Goal: Transaction & Acquisition: Purchase product/service

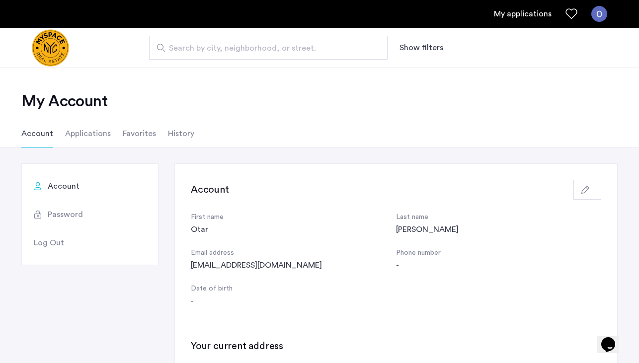
click at [64, 51] on img "Cazamio logo" at bounding box center [50, 47] width 37 height 37
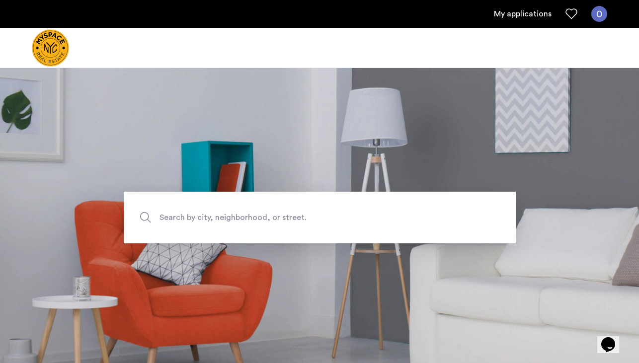
click at [230, 220] on span "Search by city, neighborhood, or street." at bounding box center [296, 217] width 274 height 13
click at [230, 220] on input "Search by city, neighborhood, or street." at bounding box center [320, 218] width 392 height 52
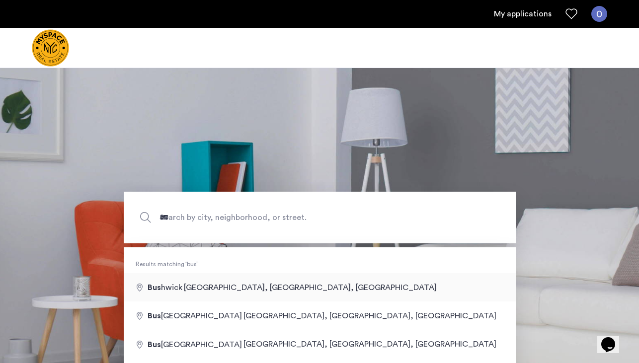
type input "**********"
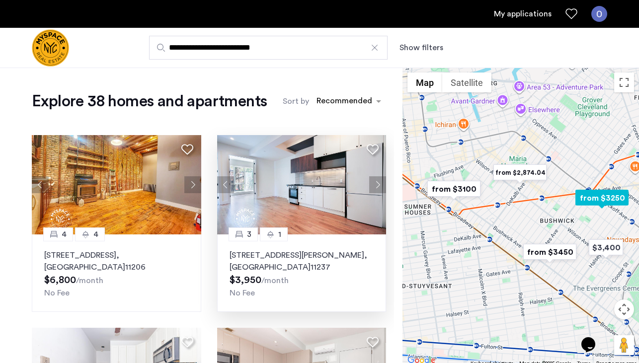
click at [378, 187] on button "Next apartment" at bounding box center [377, 184] width 17 height 17
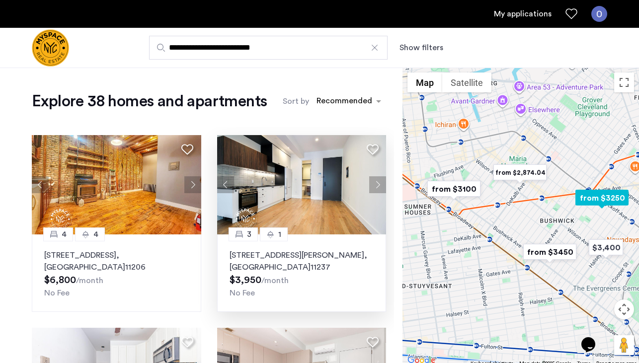
click at [378, 187] on button "Next apartment" at bounding box center [377, 184] width 17 height 17
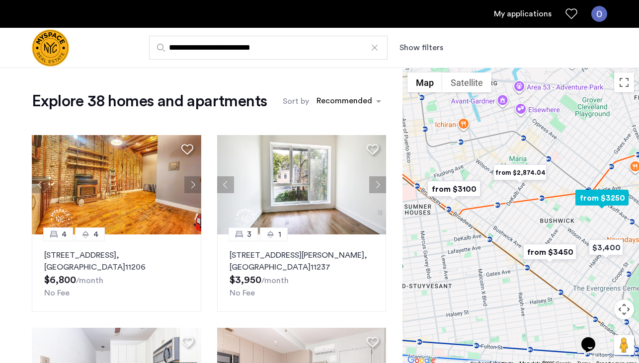
click at [378, 187] on button "Next apartment" at bounding box center [377, 184] width 17 height 17
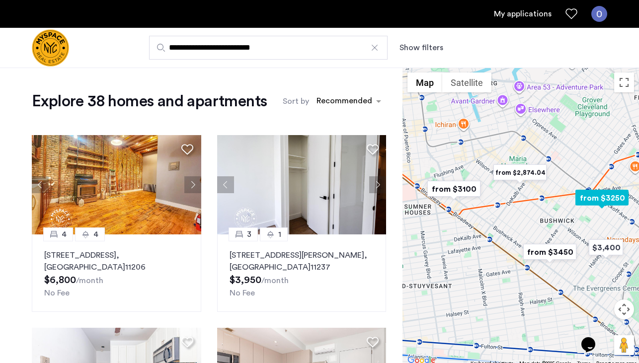
click at [378, 187] on button "Next apartment" at bounding box center [377, 184] width 17 height 17
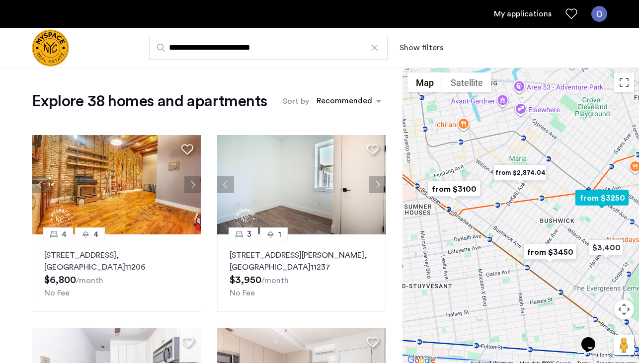
click at [378, 187] on button "Next apartment" at bounding box center [377, 184] width 17 height 17
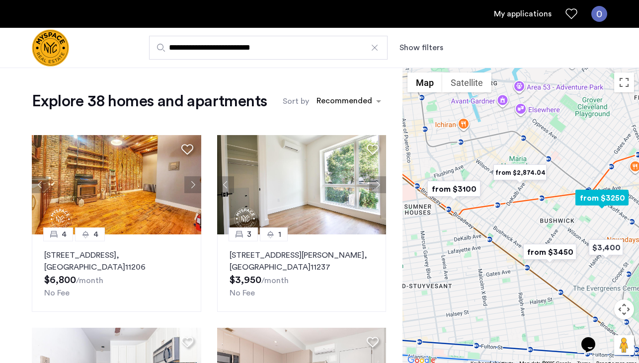
click at [378, 187] on button "Next apartment" at bounding box center [377, 184] width 17 height 17
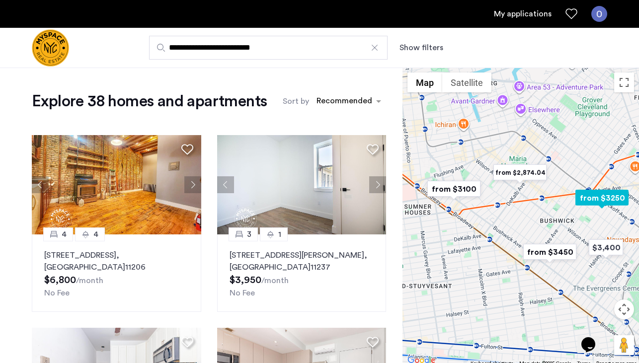
click at [378, 187] on button "Next apartment" at bounding box center [377, 184] width 17 height 17
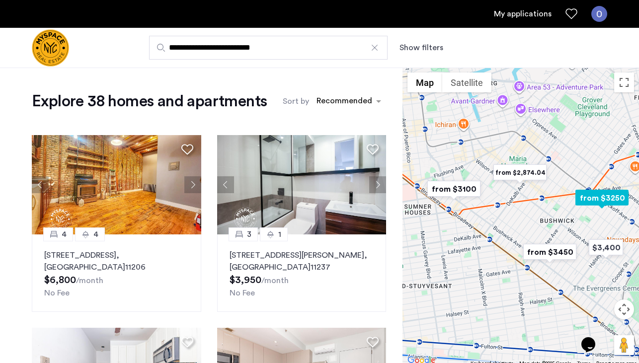
click at [378, 186] on button "Next apartment" at bounding box center [377, 184] width 17 height 17
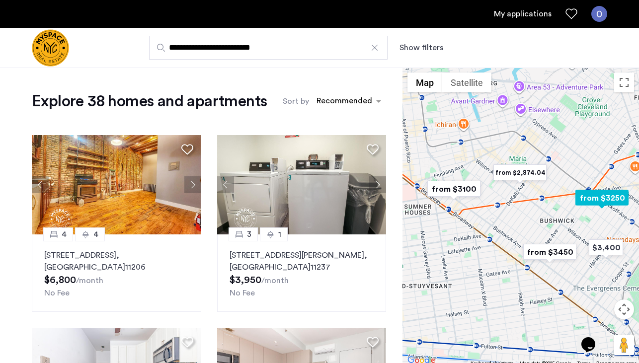
click at [378, 186] on button "Next apartment" at bounding box center [377, 184] width 17 height 17
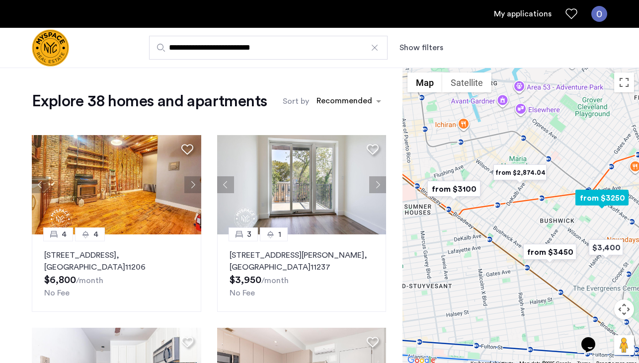
click at [378, 186] on button "Next apartment" at bounding box center [377, 184] width 17 height 17
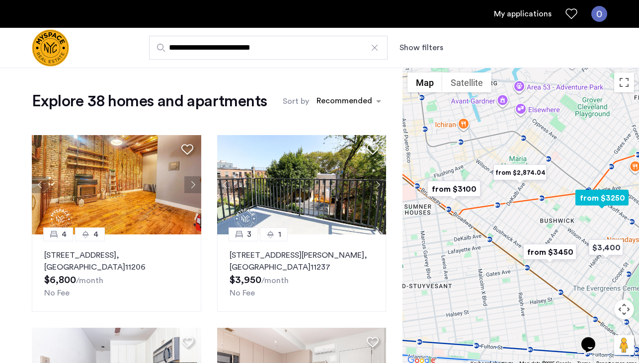
click at [378, 186] on button "Next apartment" at bounding box center [377, 184] width 17 height 17
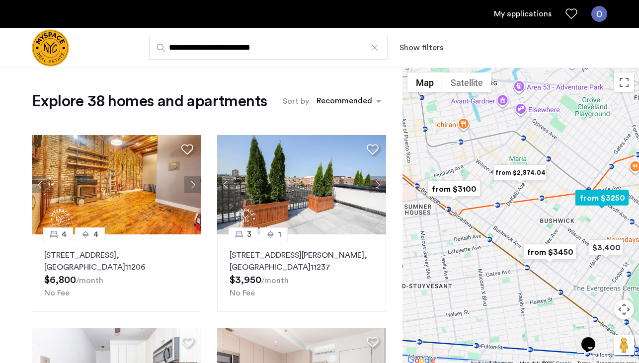
click at [378, 186] on button "Next apartment" at bounding box center [377, 184] width 17 height 17
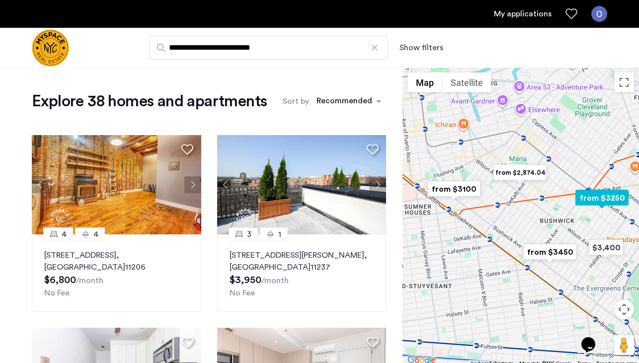
click at [378, 186] on button "Next apartment" at bounding box center [377, 184] width 17 height 17
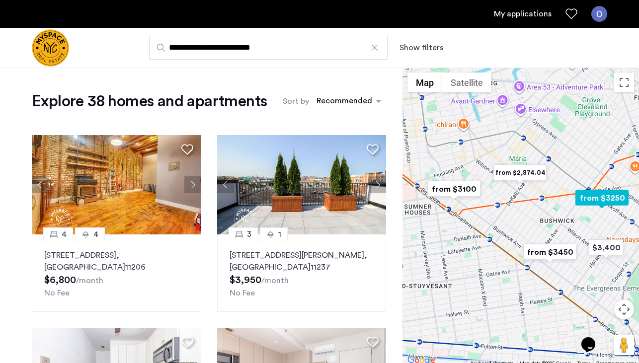
click at [378, 186] on button "Next apartment" at bounding box center [377, 184] width 17 height 17
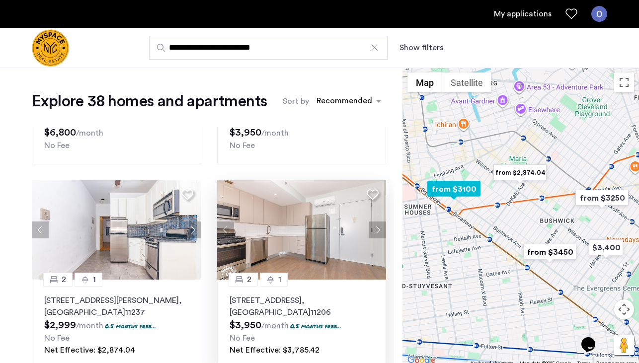
scroll to position [198, 0]
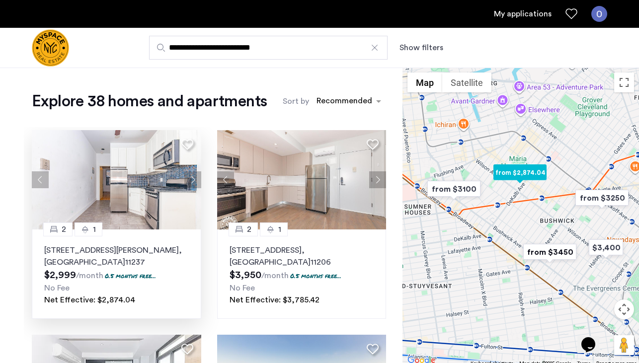
click at [194, 183] on button "Next apartment" at bounding box center [192, 179] width 17 height 17
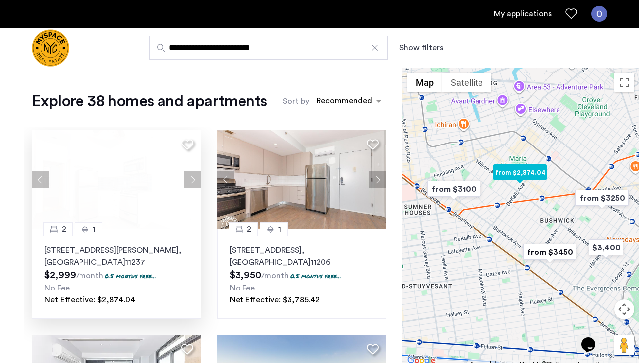
click at [194, 182] on button "Next apartment" at bounding box center [192, 179] width 17 height 17
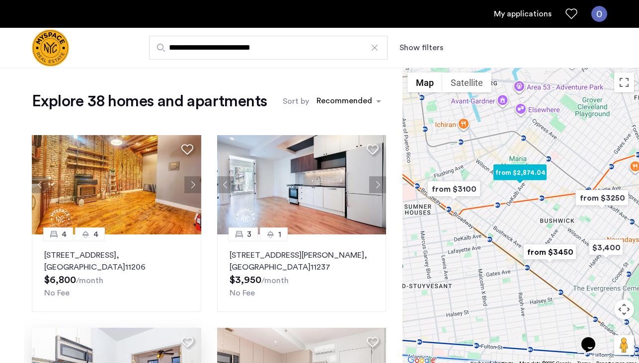
scroll to position [0, 0]
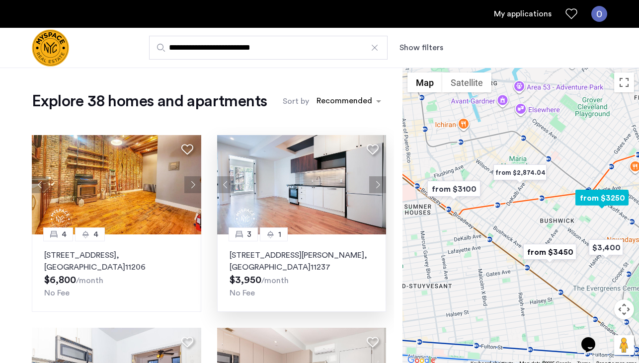
click at [379, 186] on button "Next apartment" at bounding box center [377, 184] width 17 height 17
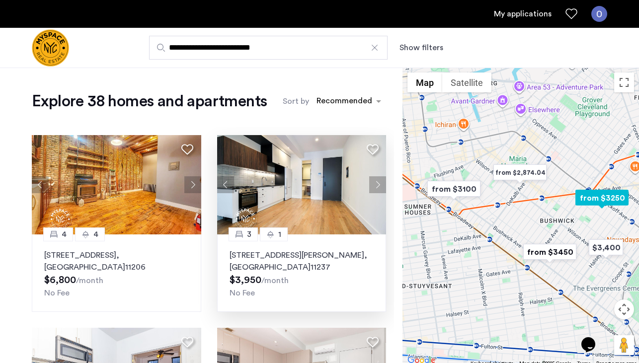
click at [379, 186] on button "Next apartment" at bounding box center [377, 184] width 17 height 17
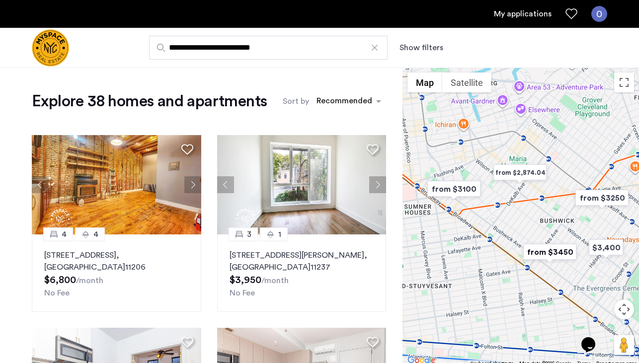
click at [547, 253] on img "from $3450" at bounding box center [549, 252] width 61 height 22
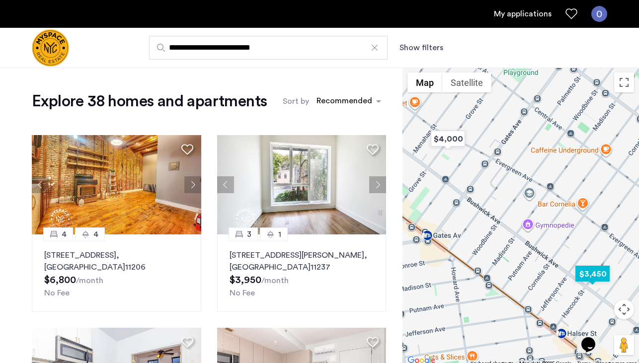
click at [590, 279] on img "$3,450" at bounding box center [592, 274] width 42 height 22
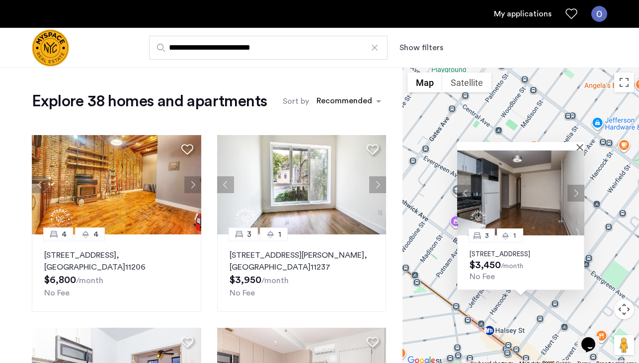
click at [577, 186] on button "Next apartment" at bounding box center [575, 192] width 17 height 17
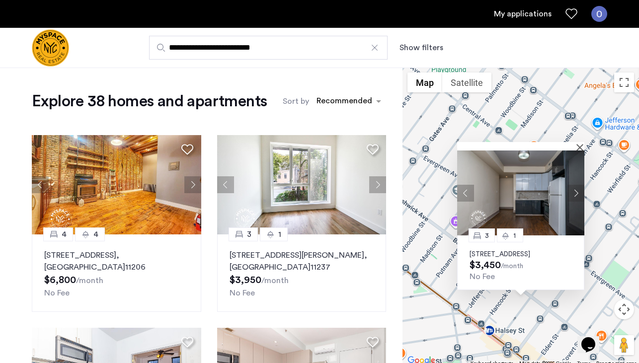
click at [577, 186] on button "Next apartment" at bounding box center [575, 192] width 17 height 17
click at [577, 184] on button "Next apartment" at bounding box center [575, 192] width 17 height 17
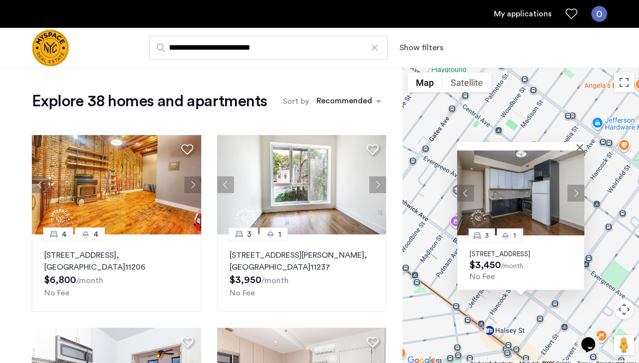
click at [577, 184] on button "Next apartment" at bounding box center [575, 192] width 17 height 17
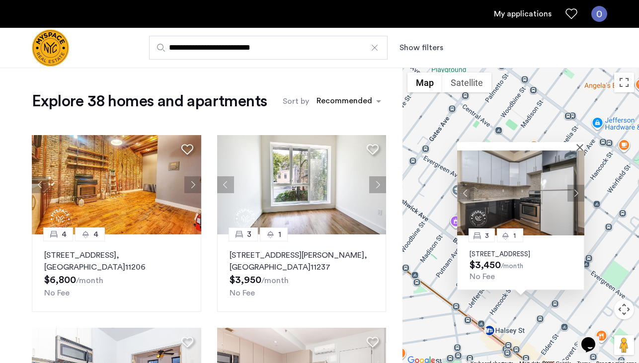
click at [577, 184] on button "Next apartment" at bounding box center [575, 192] width 17 height 17
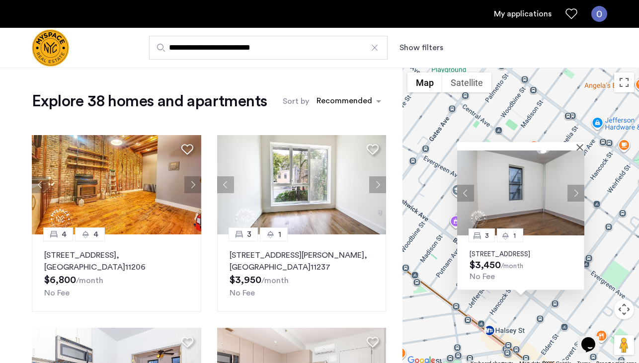
click at [577, 184] on button "Next apartment" at bounding box center [575, 192] width 17 height 17
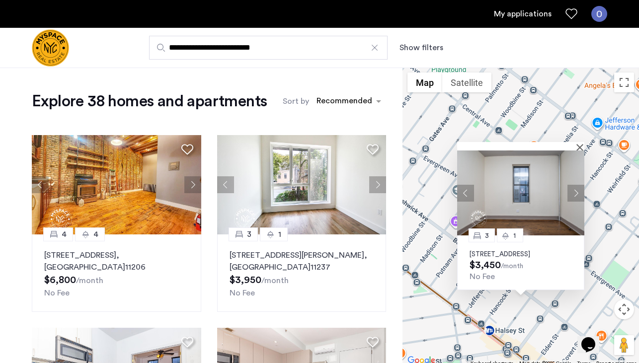
click at [577, 184] on button "Next apartment" at bounding box center [575, 192] width 17 height 17
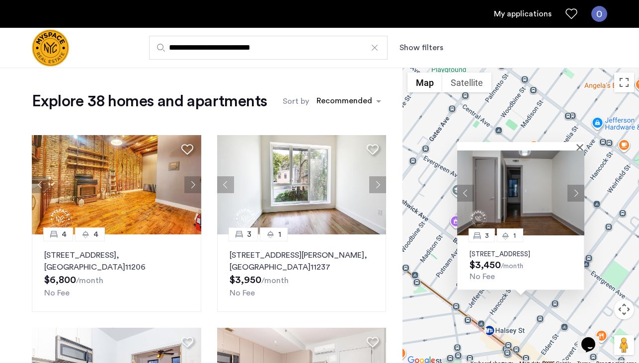
click at [577, 184] on button "Next apartment" at bounding box center [575, 192] width 17 height 17
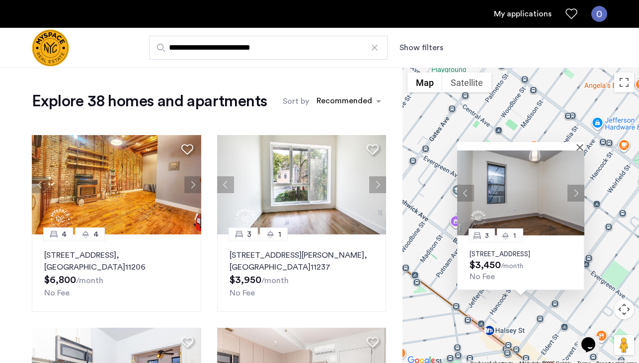
click at [577, 184] on button "Next apartment" at bounding box center [575, 192] width 17 height 17
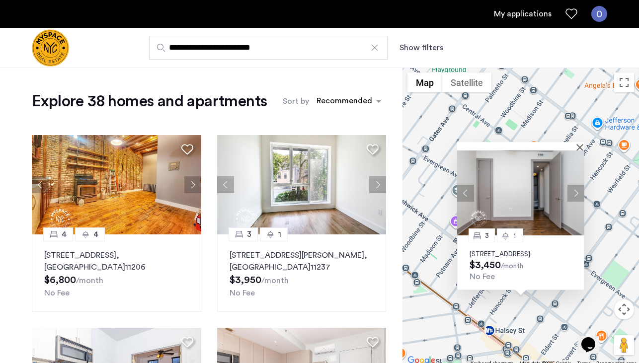
click at [577, 184] on button "Next apartment" at bounding box center [575, 192] width 17 height 17
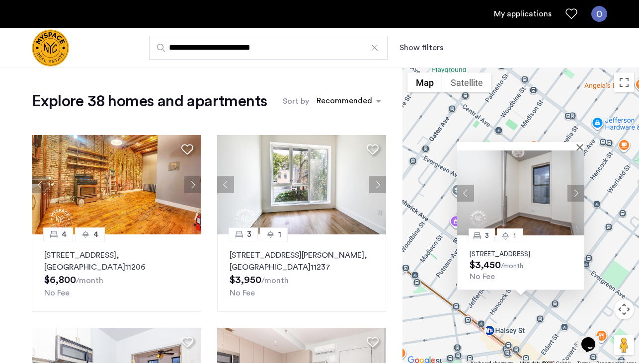
click at [577, 184] on button "Next apartment" at bounding box center [575, 192] width 17 height 17
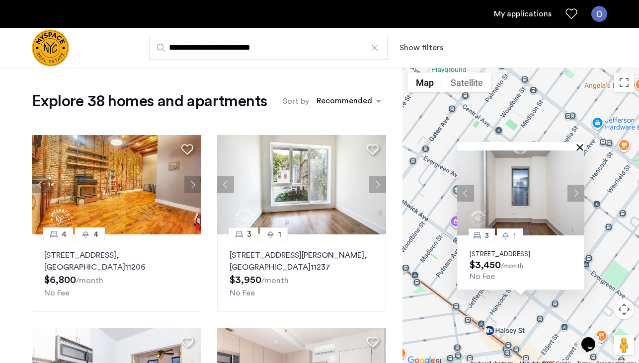
click at [581, 144] on button "Close" at bounding box center [581, 147] width 7 height 7
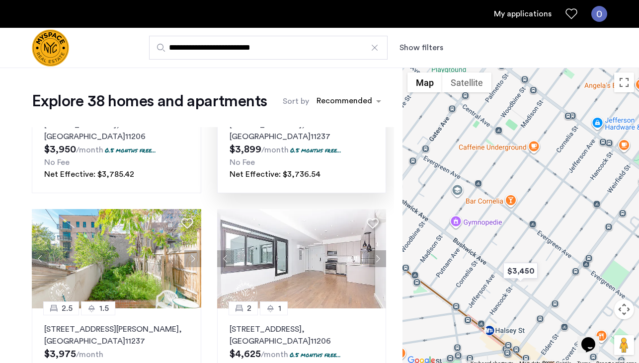
scroll to position [563, 0]
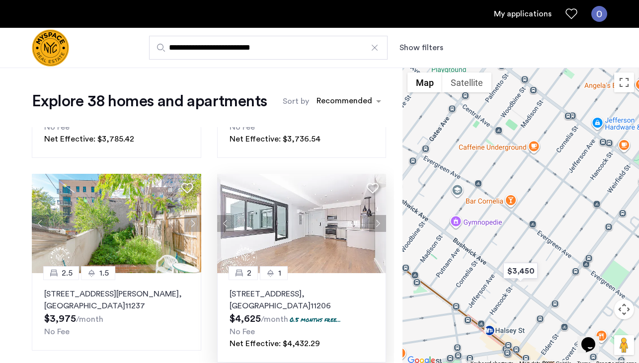
click at [382, 224] on button "Next apartment" at bounding box center [377, 223] width 17 height 17
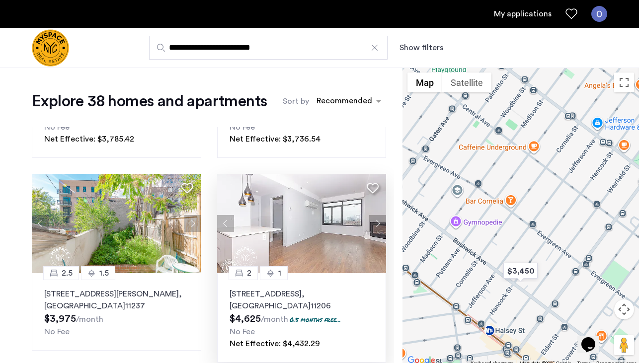
click at [382, 224] on button "Next apartment" at bounding box center [377, 223] width 17 height 17
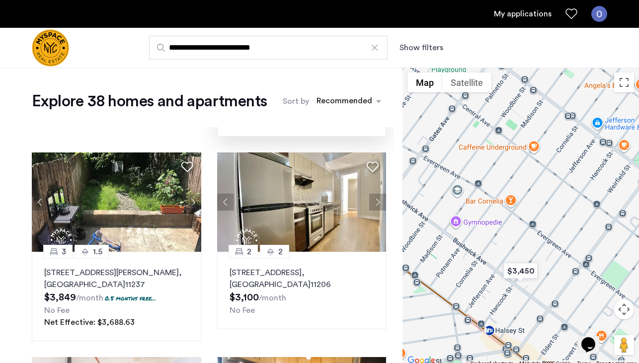
scroll to position [788, 0]
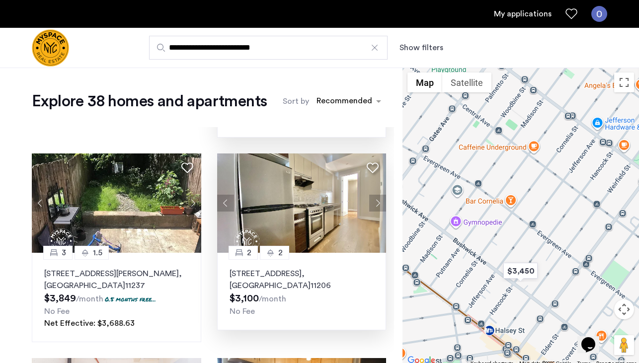
click at [375, 204] on button "Next apartment" at bounding box center [377, 203] width 17 height 17
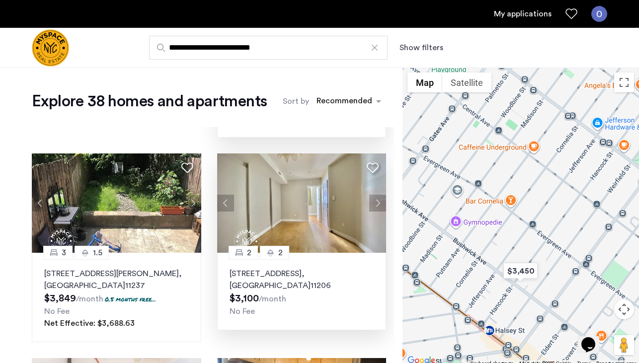
click at [375, 204] on button "Next apartment" at bounding box center [377, 203] width 17 height 17
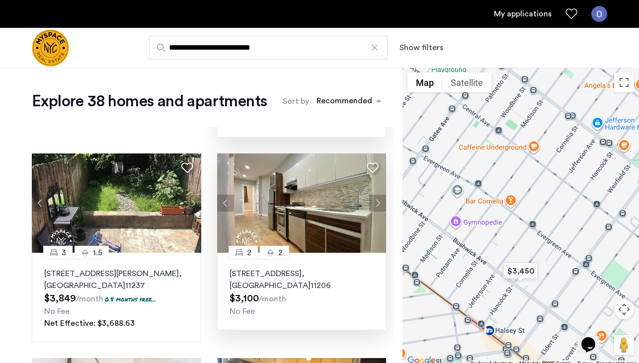
click at [375, 204] on button "Next apartment" at bounding box center [377, 203] width 17 height 17
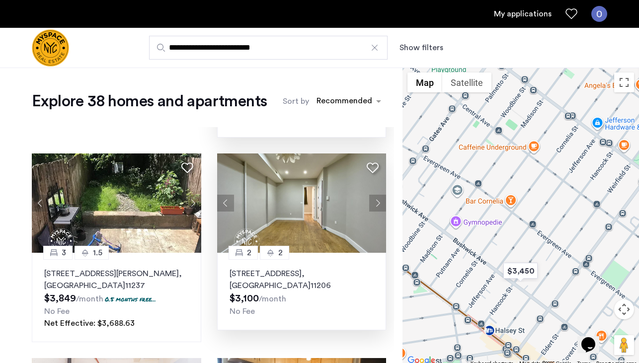
click at [376, 204] on button "Next apartment" at bounding box center [377, 203] width 17 height 17
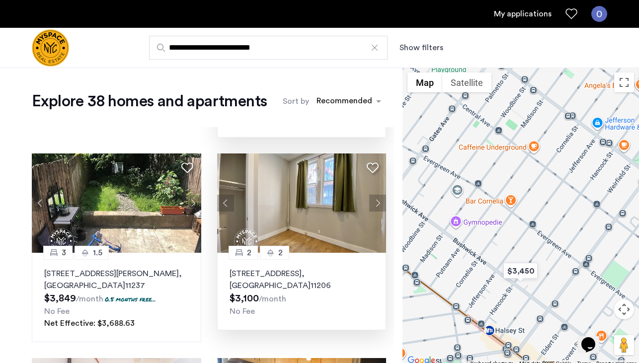
click at [376, 204] on button "Next apartment" at bounding box center [377, 203] width 17 height 17
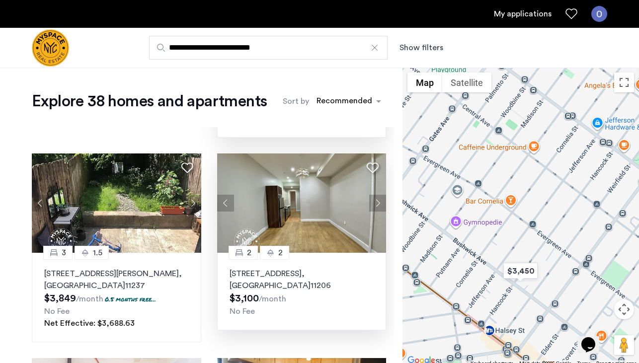
click at [376, 204] on button "Next apartment" at bounding box center [377, 203] width 17 height 17
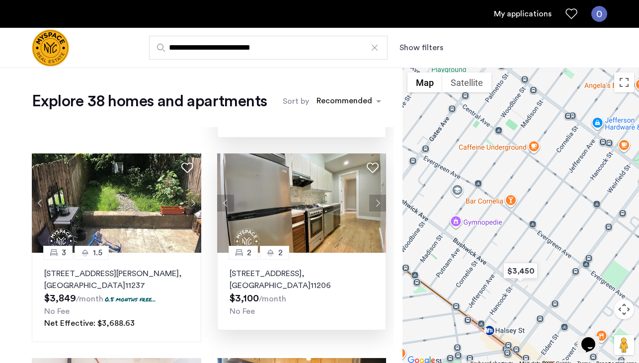
click at [306, 278] on p "126 Melrose St, Unit 1L, Brooklyn , NY 11206" at bounding box center [301, 280] width 145 height 24
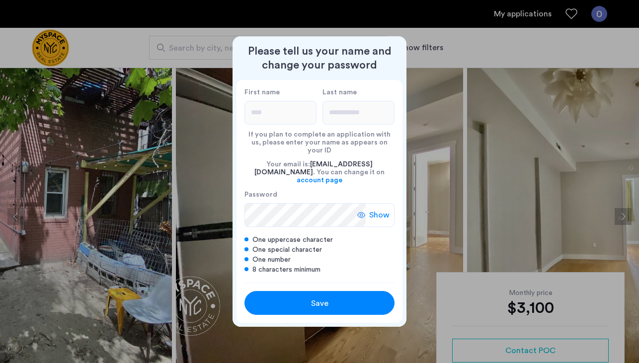
click at [339, 298] on div "Save" at bounding box center [319, 304] width 95 height 12
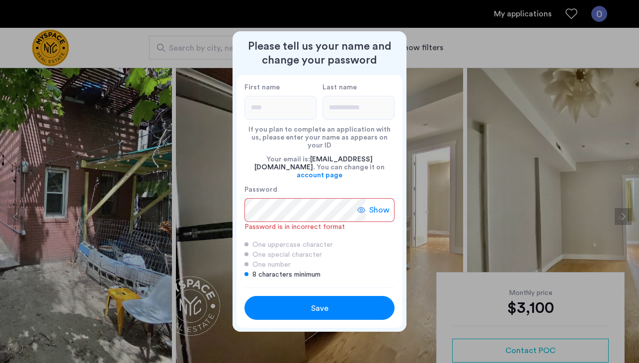
click at [363, 206] on icon at bounding box center [361, 210] width 8 height 8
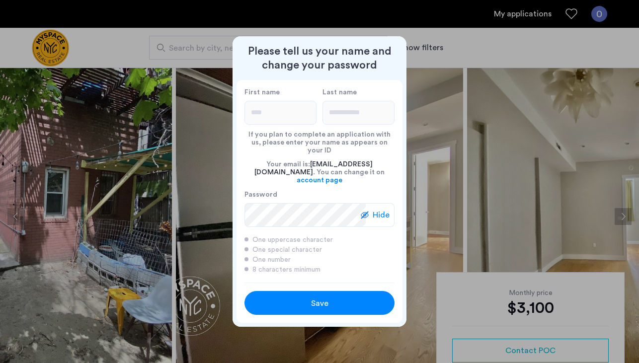
click at [325, 298] on span "Save" at bounding box center [319, 304] width 17 height 12
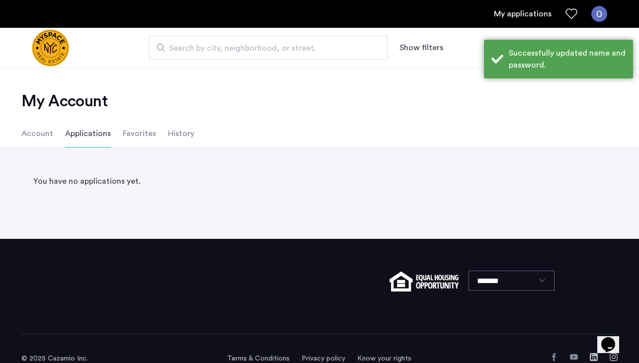
click at [206, 55] on input "Search by city, neighborhood, or street." at bounding box center [268, 48] width 238 height 24
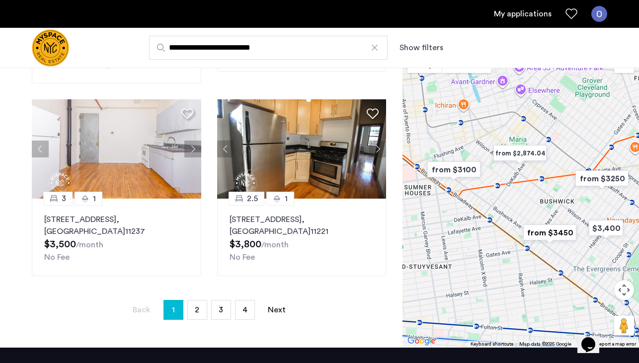
scroll to position [177, 0]
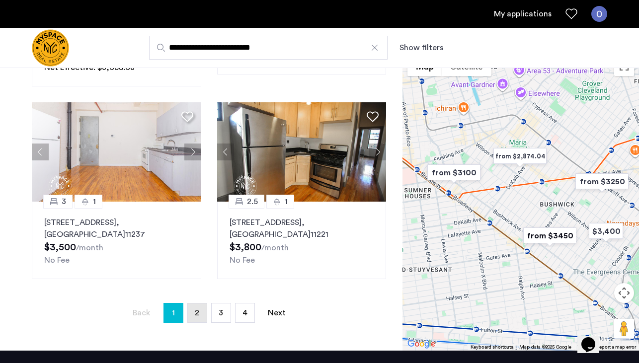
click at [198, 313] on span "2" at bounding box center [197, 313] width 4 height 8
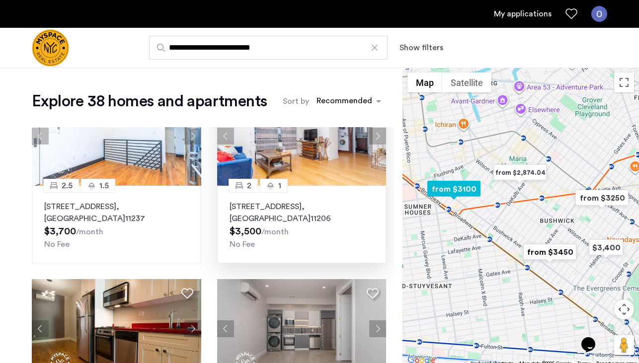
scroll to position [180, 0]
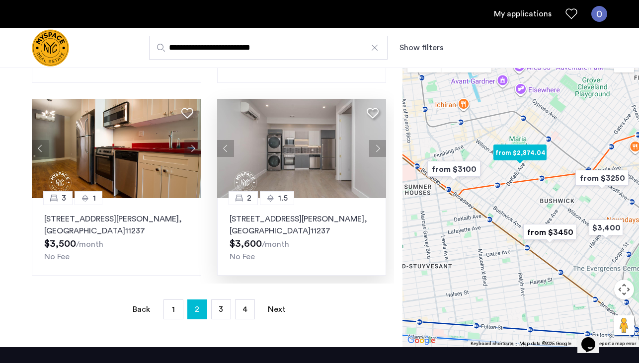
click at [378, 147] on button "Next apartment" at bounding box center [377, 148] width 17 height 17
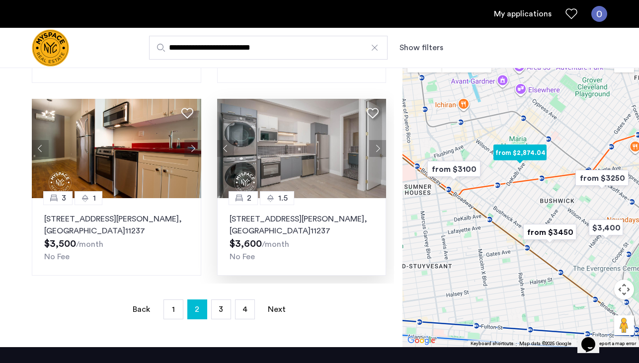
click at [378, 147] on button "Next apartment" at bounding box center [377, 148] width 17 height 17
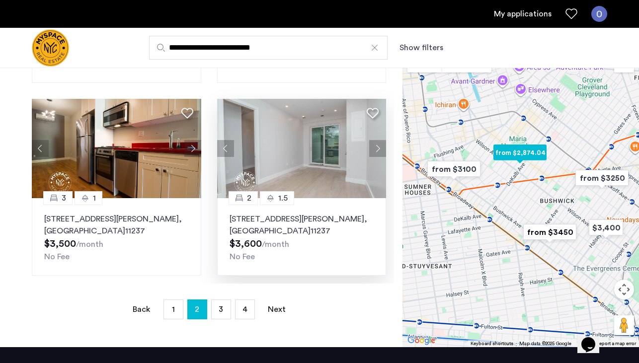
click at [378, 147] on button "Next apartment" at bounding box center [377, 148] width 17 height 17
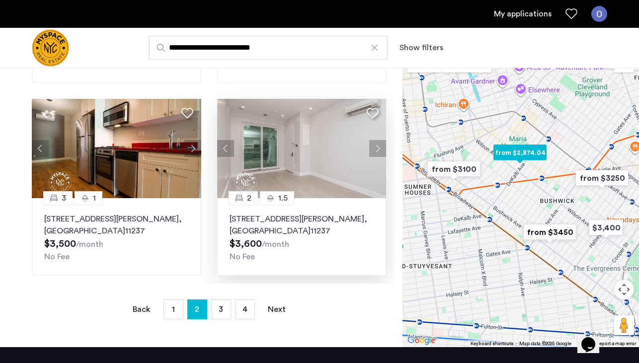
click at [378, 147] on button "Next apartment" at bounding box center [377, 148] width 17 height 17
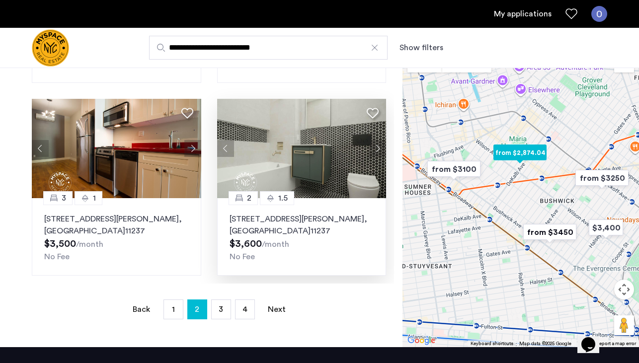
click at [378, 147] on button "Next apartment" at bounding box center [377, 148] width 17 height 17
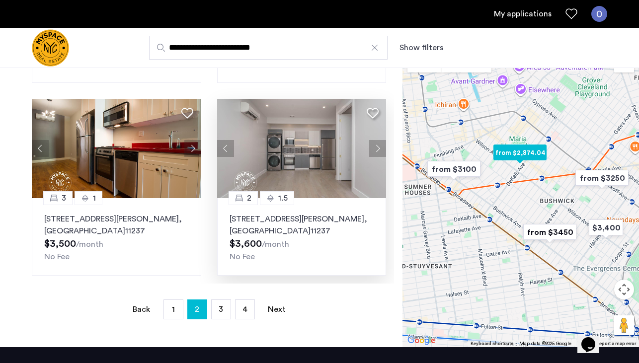
click at [378, 147] on button "Next apartment" at bounding box center [377, 148] width 17 height 17
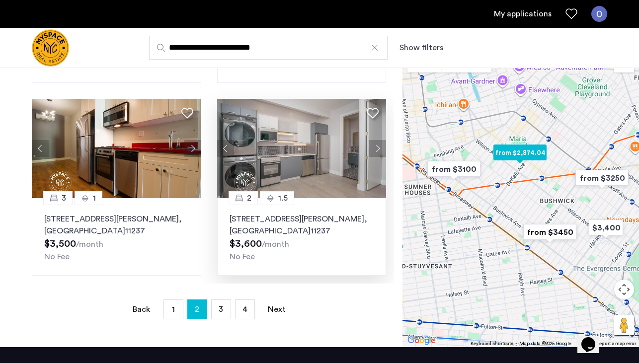
click at [378, 147] on button "Next apartment" at bounding box center [377, 148] width 17 height 17
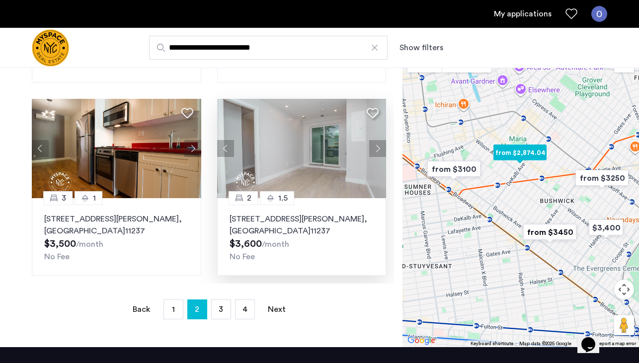
click at [378, 147] on button "Next apartment" at bounding box center [377, 148] width 17 height 17
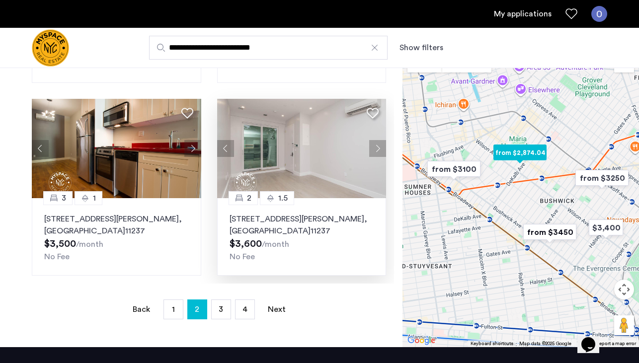
click at [293, 224] on p "75 Wilson Avenue, Unit 2A, Brooklyn , NY 11237" at bounding box center [301, 225] width 145 height 24
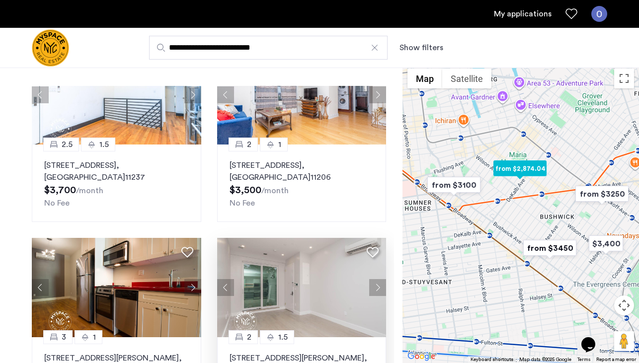
scroll to position [157, 0]
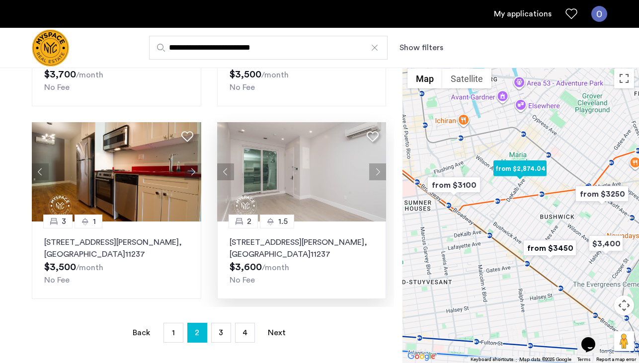
click at [281, 238] on p "75 Wilson Avenue, Unit 2A, Brooklyn , NY 11237" at bounding box center [301, 248] width 145 height 24
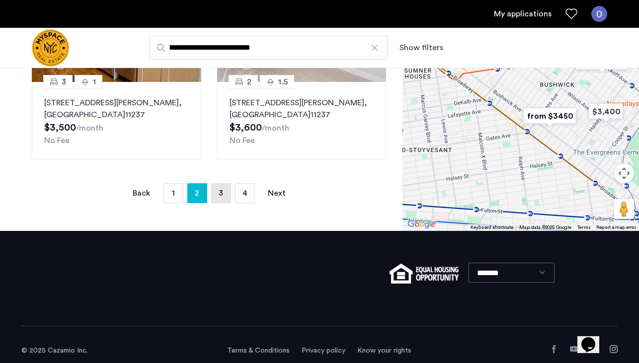
click at [218, 193] on link "page 3" at bounding box center [221, 193] width 19 height 19
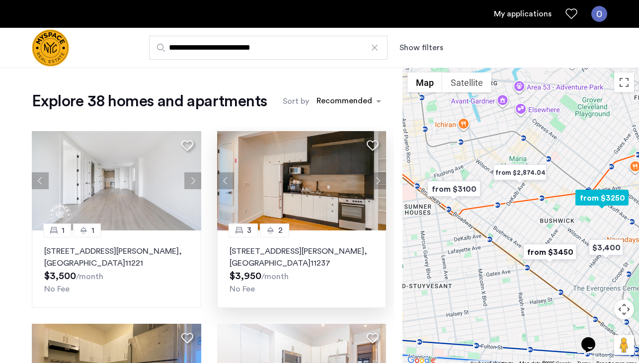
scroll to position [771, 0]
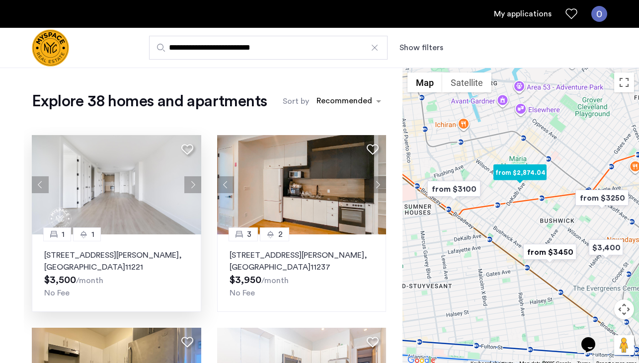
click at [192, 187] on button "Next apartment" at bounding box center [192, 184] width 17 height 17
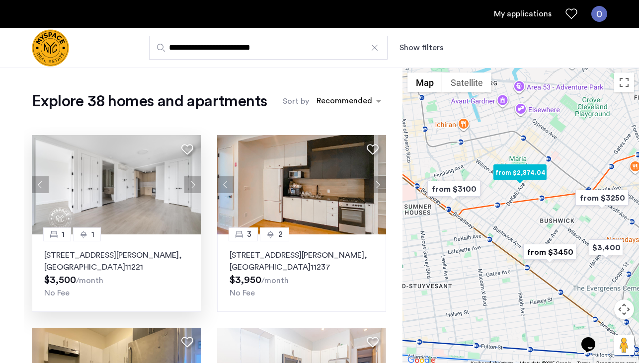
click at [192, 187] on button "Next apartment" at bounding box center [192, 184] width 17 height 17
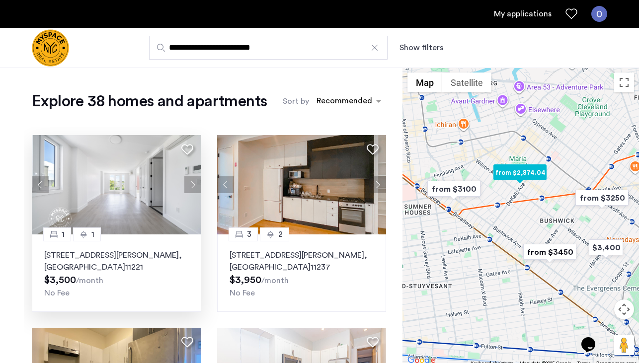
click at [192, 187] on button "Next apartment" at bounding box center [192, 184] width 17 height 17
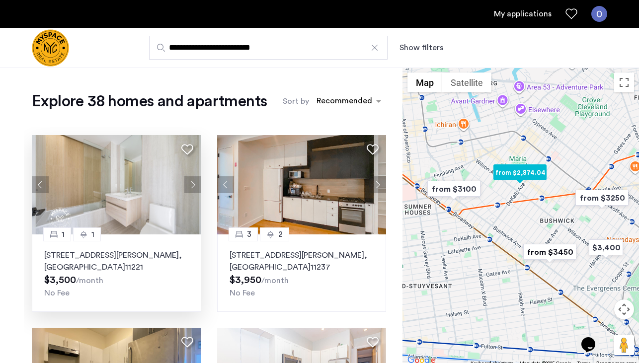
click at [192, 187] on button "Next apartment" at bounding box center [192, 184] width 17 height 17
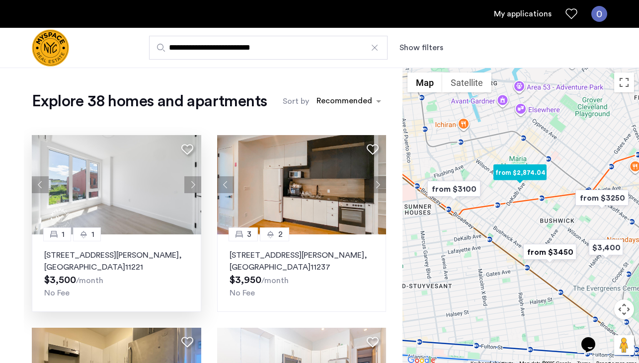
click at [192, 187] on button "Next apartment" at bounding box center [192, 184] width 17 height 17
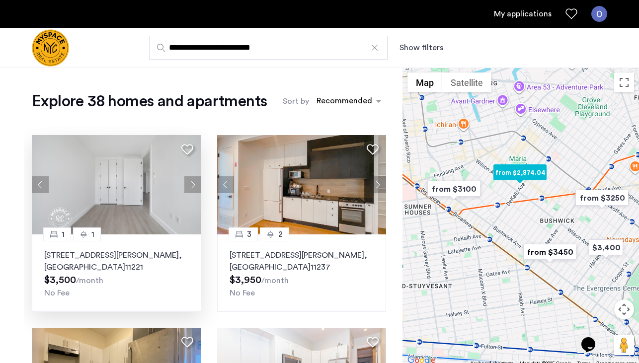
click at [192, 187] on button "Next apartment" at bounding box center [192, 184] width 17 height 17
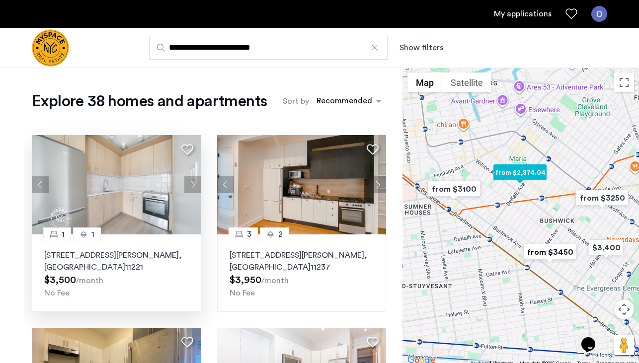
click at [192, 187] on button "Next apartment" at bounding box center [192, 184] width 17 height 17
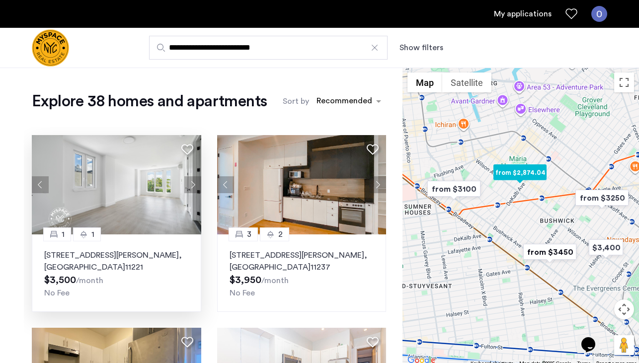
click at [192, 187] on button "Next apartment" at bounding box center [192, 184] width 17 height 17
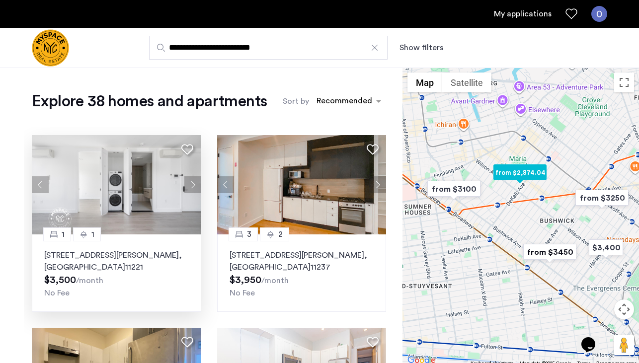
click at [192, 187] on button "Next apartment" at bounding box center [192, 184] width 17 height 17
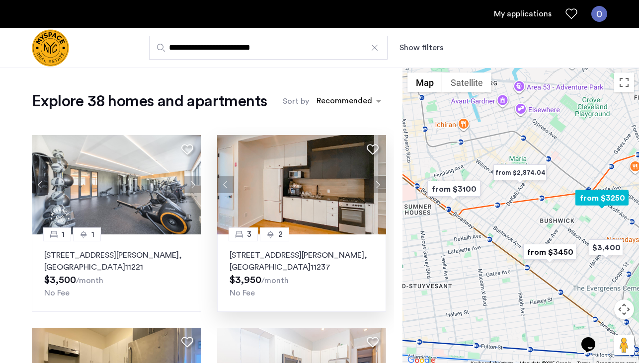
click at [380, 186] on button "Next apartment" at bounding box center [377, 184] width 17 height 17
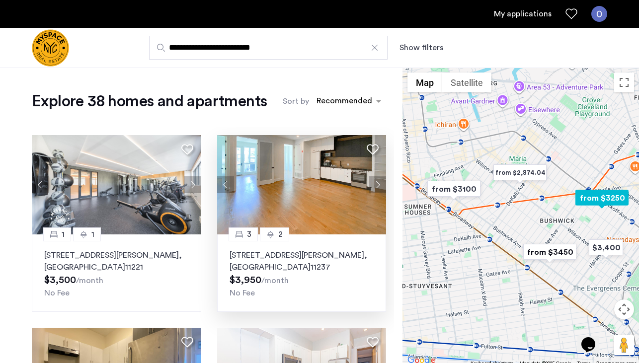
click at [380, 186] on button "Next apartment" at bounding box center [377, 184] width 17 height 17
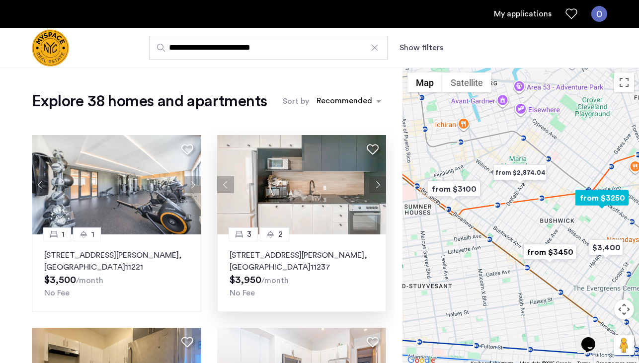
click at [380, 186] on button "Next apartment" at bounding box center [377, 184] width 17 height 17
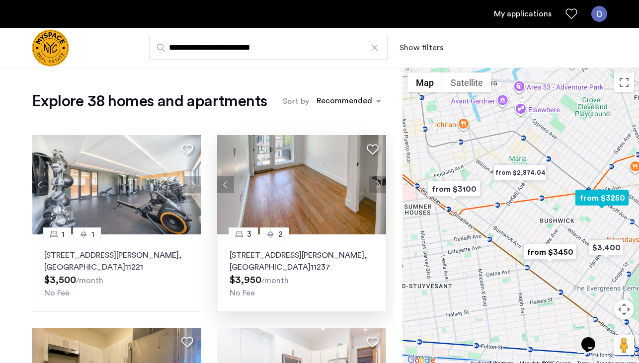
click at [380, 186] on button "Next apartment" at bounding box center [377, 184] width 17 height 17
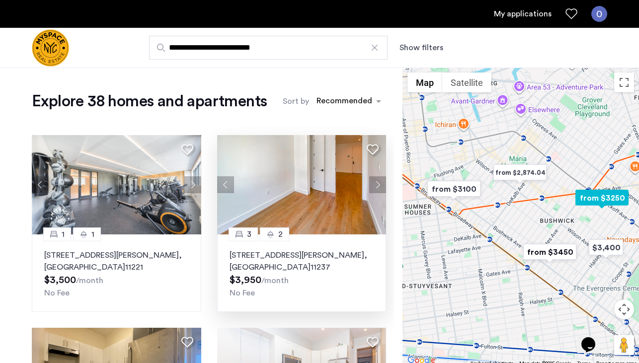
click at [380, 186] on button "Next apartment" at bounding box center [377, 184] width 17 height 17
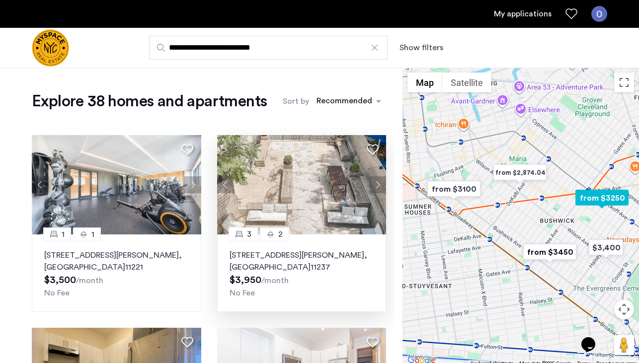
click at [380, 186] on button "Next apartment" at bounding box center [377, 184] width 17 height 17
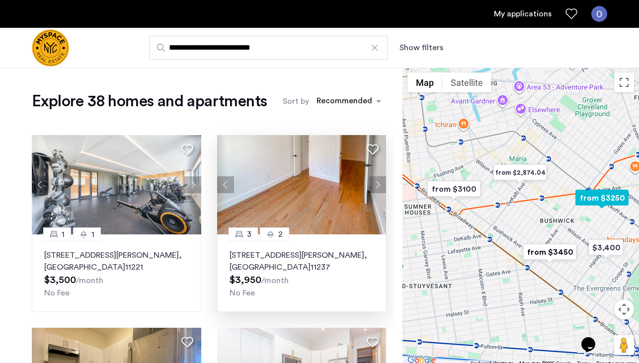
click at [380, 186] on button "Next apartment" at bounding box center [377, 184] width 17 height 17
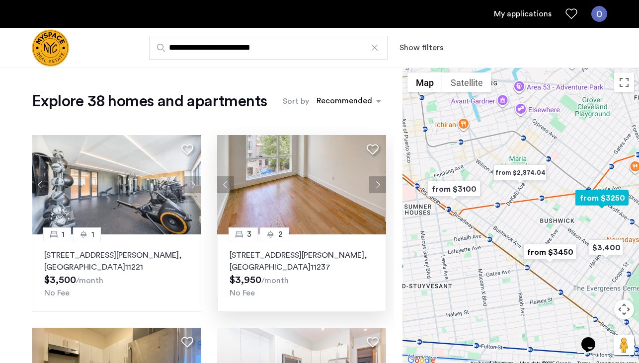
click at [380, 186] on button "Next apartment" at bounding box center [377, 184] width 17 height 17
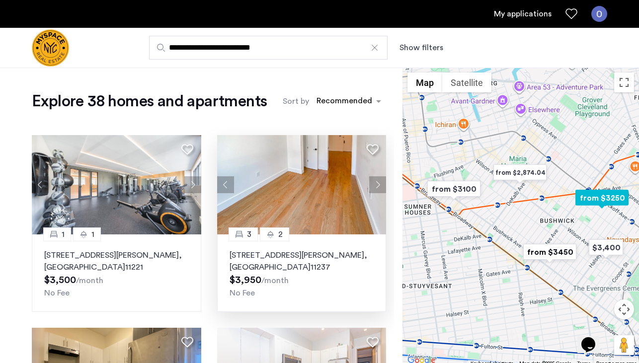
click at [380, 186] on button "Next apartment" at bounding box center [377, 184] width 17 height 17
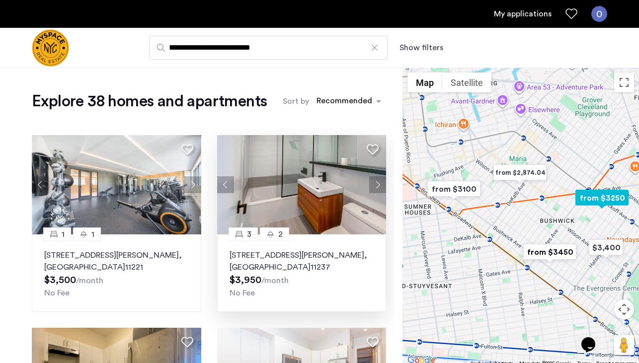
click at [380, 186] on button "Next apartment" at bounding box center [377, 184] width 17 height 17
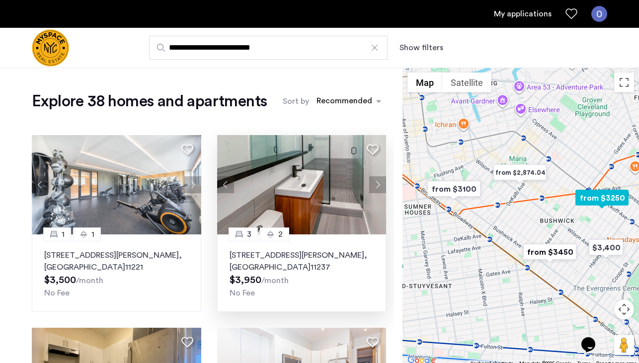
click at [229, 187] on button "Previous apartment" at bounding box center [225, 184] width 17 height 17
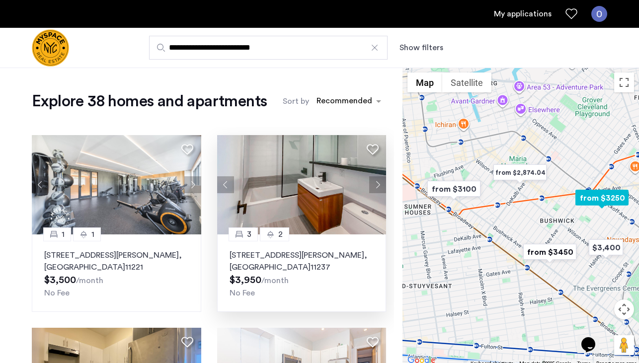
click at [329, 256] on p "406 Cornelia St, Unit 3B, Brooklyn , NY 11237" at bounding box center [301, 261] width 145 height 24
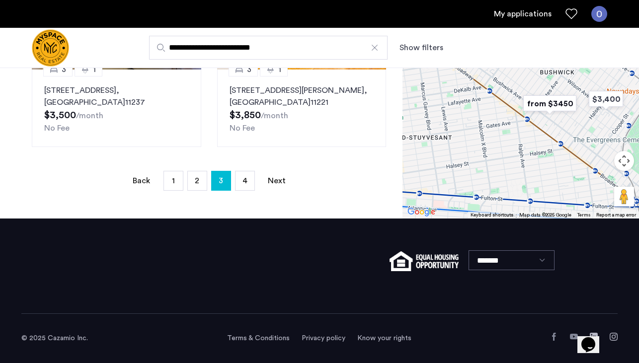
scroll to position [309, 0]
click at [247, 183] on link "page 4" at bounding box center [244, 180] width 19 height 19
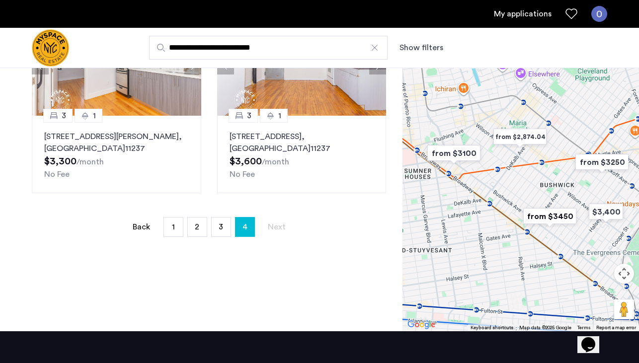
scroll to position [117, 0]
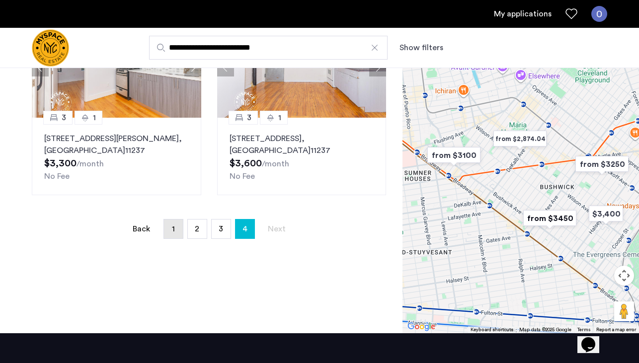
click at [171, 233] on link "page 1" at bounding box center [173, 229] width 19 height 19
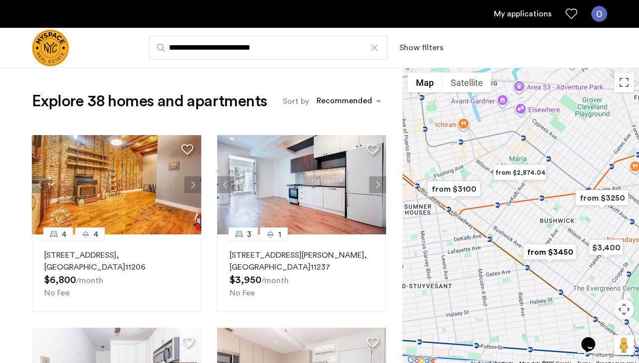
click at [297, 43] on input "**********" at bounding box center [268, 48] width 238 height 24
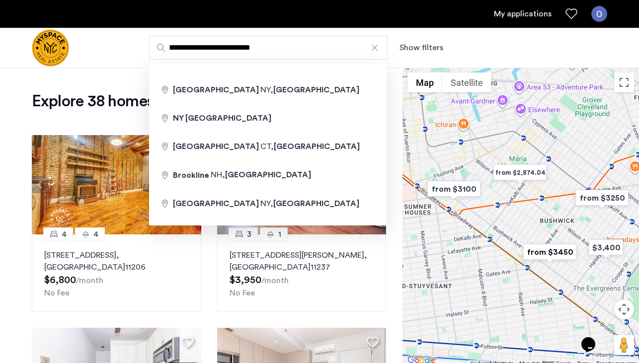
drag, startPoint x: 286, startPoint y: 45, endPoint x: 142, endPoint y: 42, distance: 144.6
click at [142, 43] on div "**********" at bounding box center [368, 48] width 478 height 24
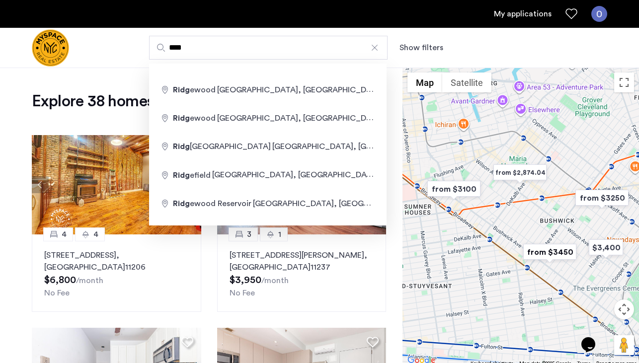
type input "**********"
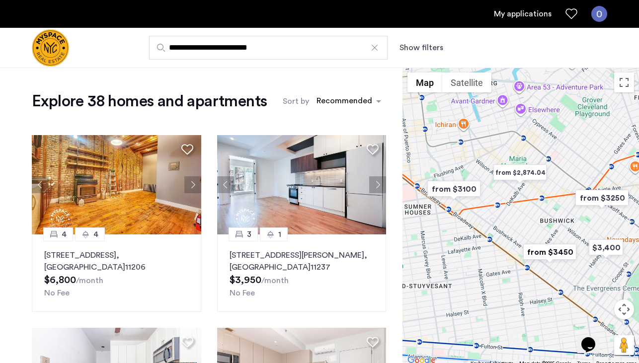
drag, startPoint x: 142, startPoint y: 42, endPoint x: 204, endPoint y: 89, distance: 78.1
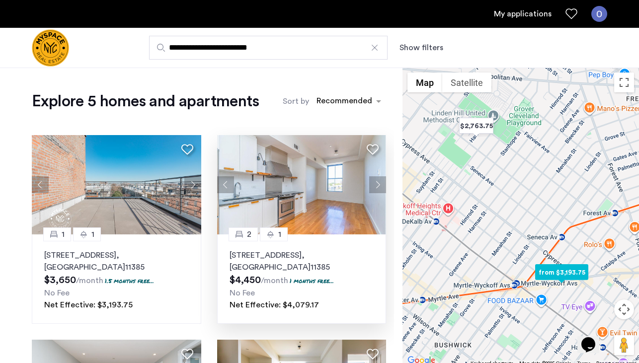
click at [377, 185] on button "Next apartment" at bounding box center [377, 184] width 17 height 17
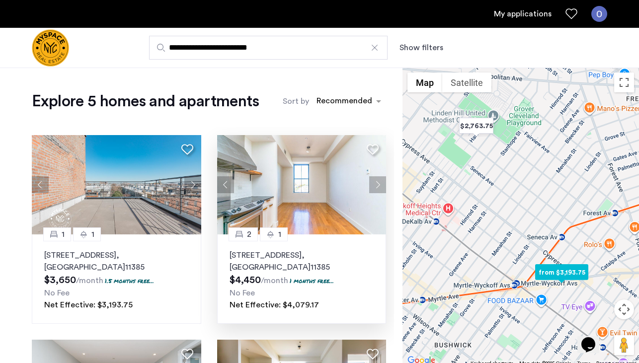
click at [377, 185] on button "Next apartment" at bounding box center [377, 184] width 17 height 17
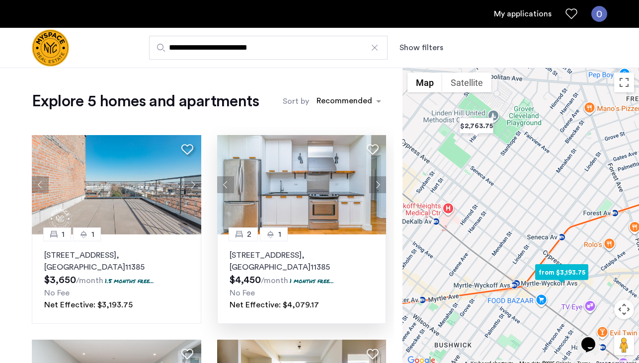
click at [377, 185] on button "Next apartment" at bounding box center [377, 184] width 17 height 17
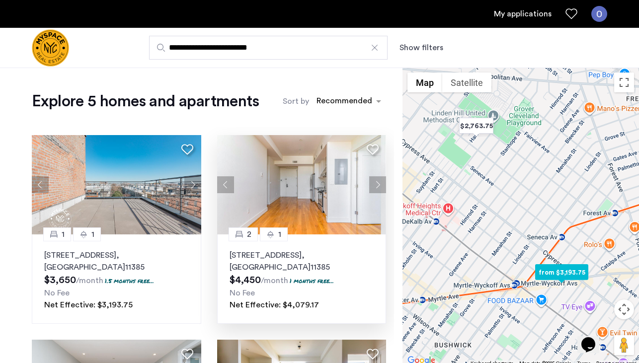
click at [377, 185] on button "Next apartment" at bounding box center [377, 184] width 17 height 17
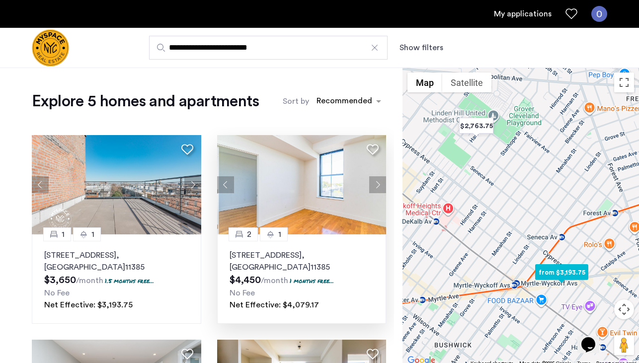
click at [377, 185] on button "Next apartment" at bounding box center [377, 184] width 17 height 17
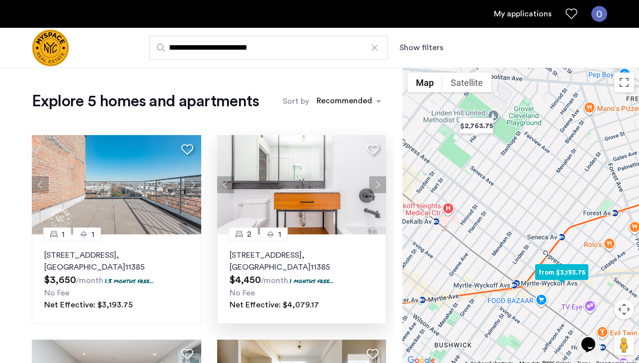
click at [377, 185] on button "Next apartment" at bounding box center [377, 184] width 17 height 17
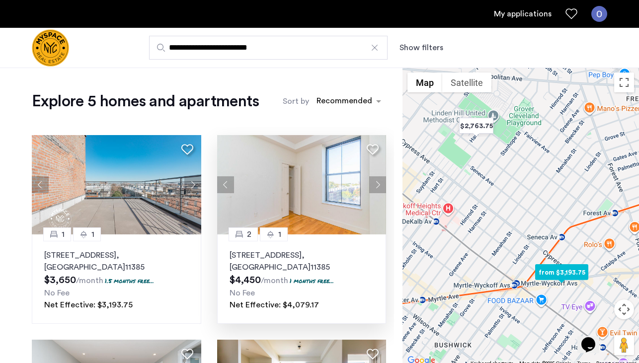
click at [377, 185] on button "Next apartment" at bounding box center [377, 184] width 17 height 17
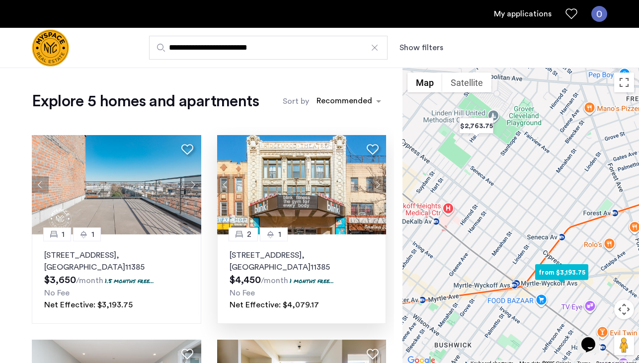
click at [376, 185] on button "Next apartment" at bounding box center [377, 184] width 17 height 17
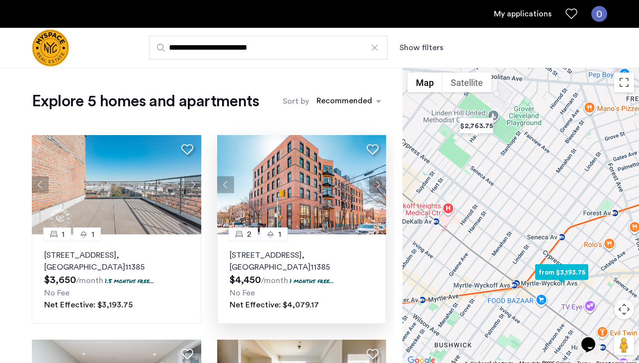
click at [376, 185] on button "Next apartment" at bounding box center [377, 184] width 17 height 17
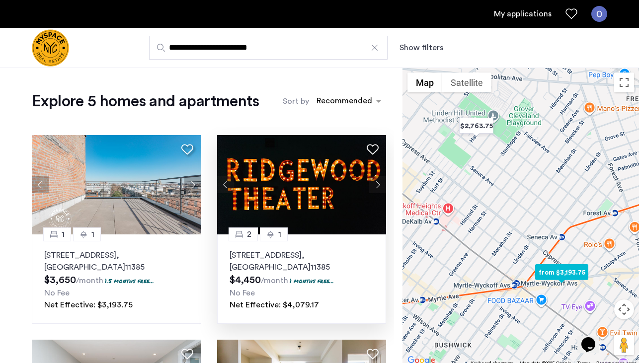
click at [376, 185] on button "Next apartment" at bounding box center [377, 184] width 17 height 17
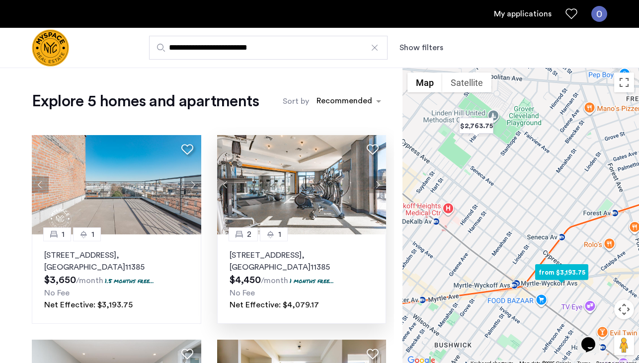
click at [376, 185] on button "Next apartment" at bounding box center [377, 184] width 17 height 17
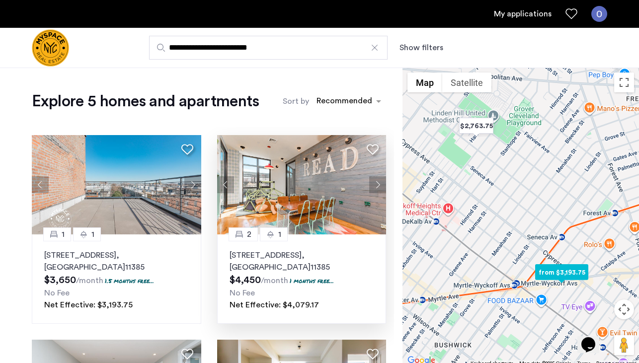
click at [376, 185] on button "Next apartment" at bounding box center [377, 184] width 17 height 17
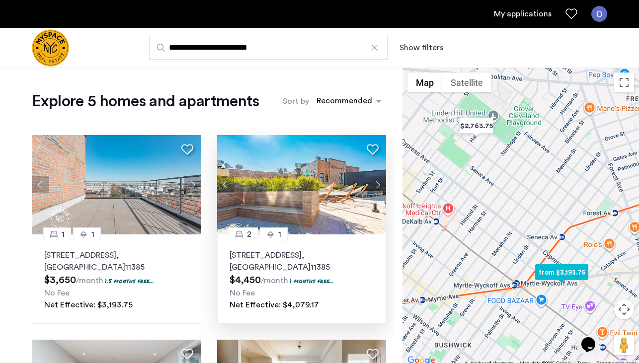
click at [376, 185] on button "Next apartment" at bounding box center [377, 184] width 17 height 17
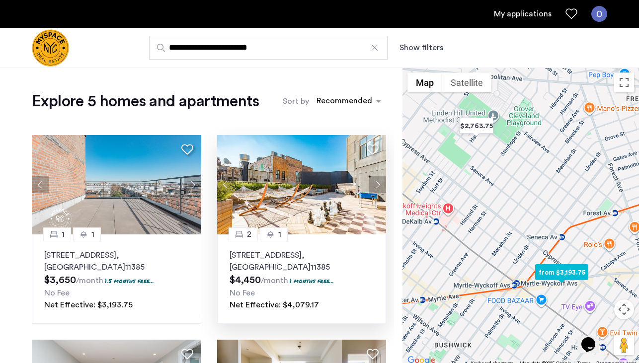
click at [376, 185] on button "Next apartment" at bounding box center [377, 184] width 17 height 17
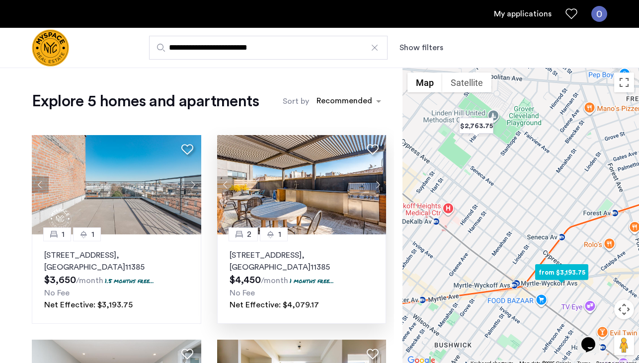
click at [376, 185] on button "Next apartment" at bounding box center [377, 184] width 17 height 17
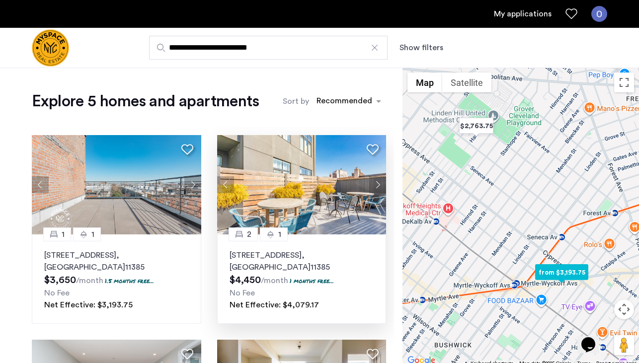
click at [376, 185] on button "Next apartment" at bounding box center [377, 184] width 17 height 17
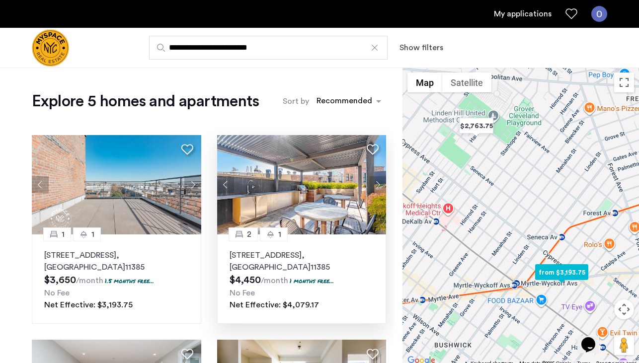
click at [376, 185] on button "Next apartment" at bounding box center [377, 184] width 17 height 17
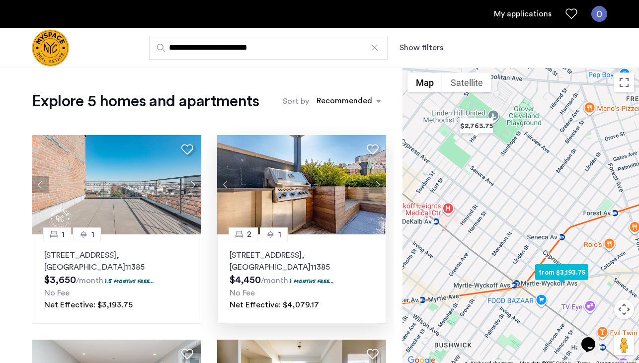
click at [376, 185] on button "Next apartment" at bounding box center [377, 184] width 17 height 17
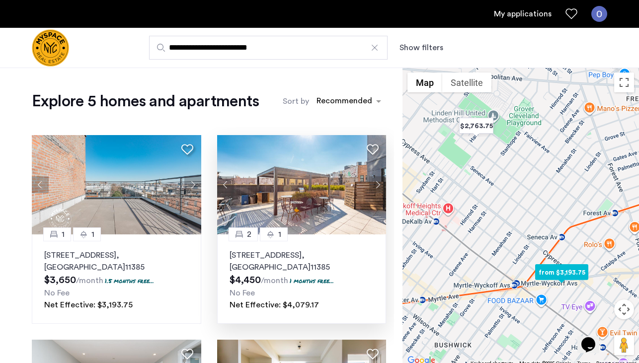
click at [376, 185] on button "Next apartment" at bounding box center [377, 184] width 17 height 17
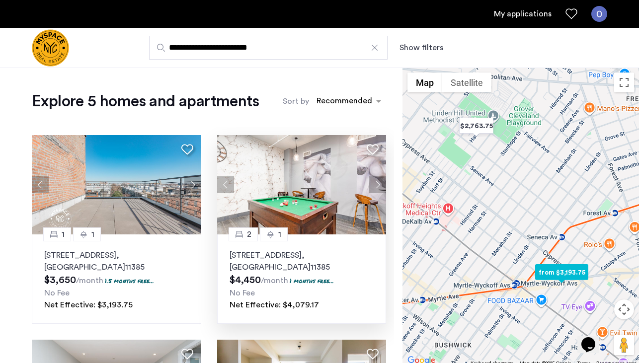
click at [376, 185] on button "Next apartment" at bounding box center [377, 184] width 17 height 17
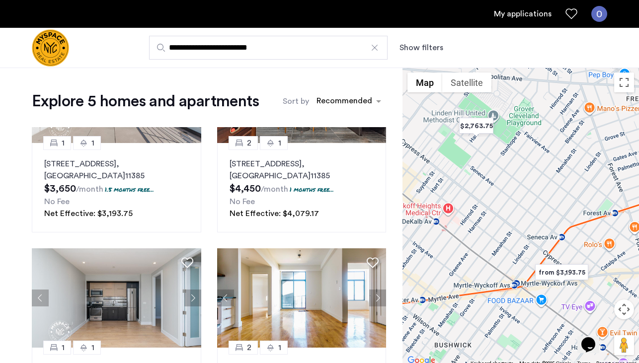
scroll to position [201, 0]
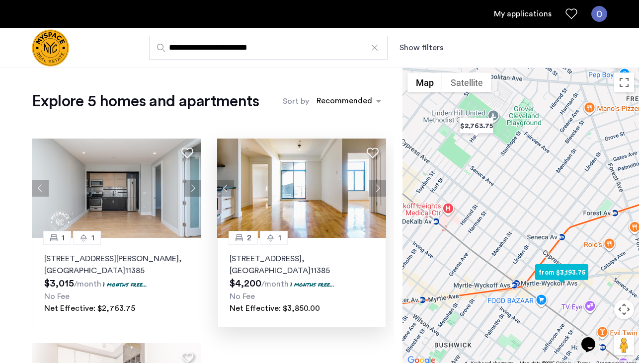
click at [377, 187] on button "Next apartment" at bounding box center [377, 188] width 17 height 17
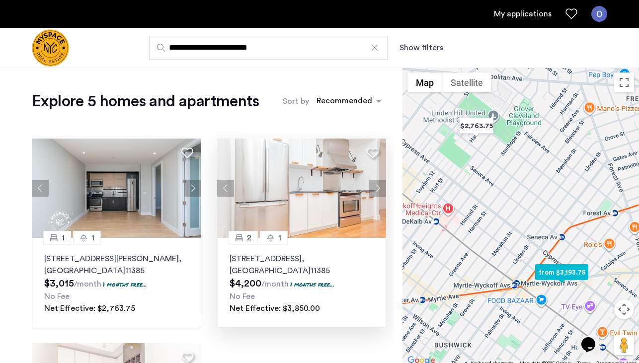
click at [376, 187] on button "Next apartment" at bounding box center [377, 188] width 17 height 17
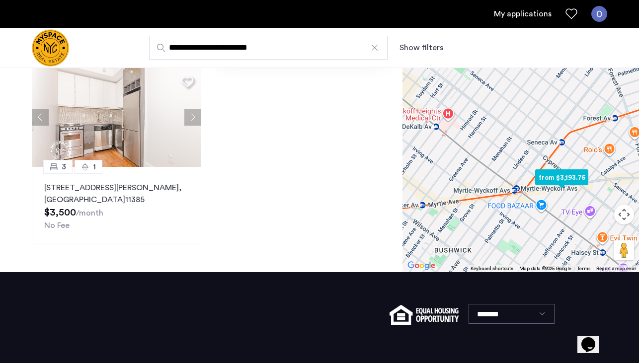
scroll to position [226, 0]
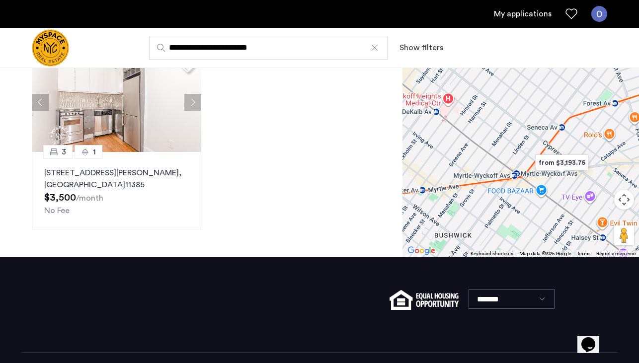
click at [376, 50] on div at bounding box center [375, 48] width 10 height 10
click at [376, 50] on input "**********" at bounding box center [268, 48] width 238 height 24
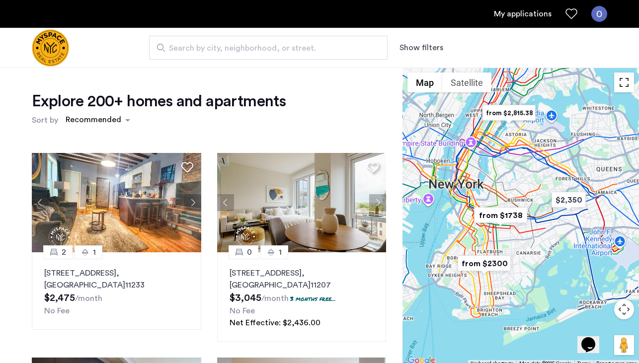
click at [623, 85] on button "Toggle fullscreen view" at bounding box center [624, 83] width 20 height 20
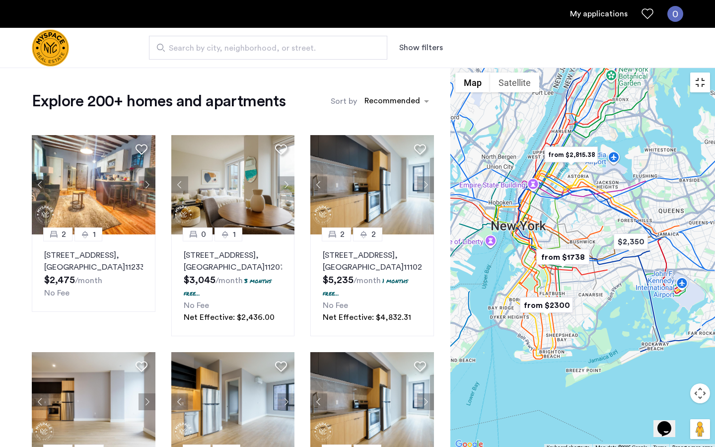
click at [638, 73] on button "Toggle fullscreen view" at bounding box center [700, 83] width 20 height 20
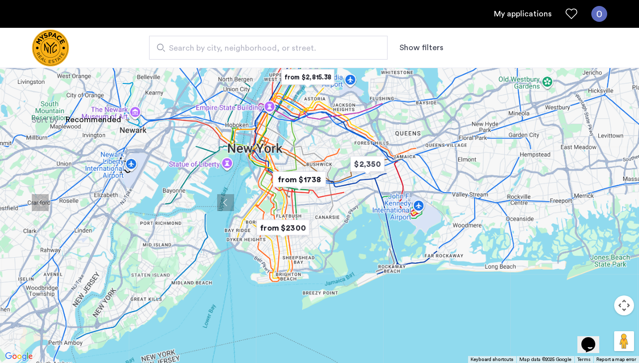
click at [629, 304] on button "Map camera controls" at bounding box center [624, 306] width 20 height 20
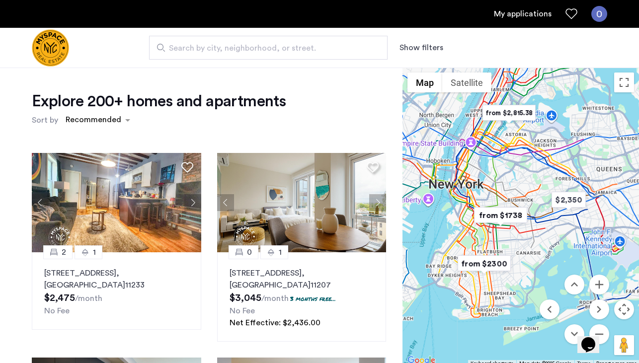
click at [622, 310] on button "Map camera controls" at bounding box center [624, 310] width 20 height 20
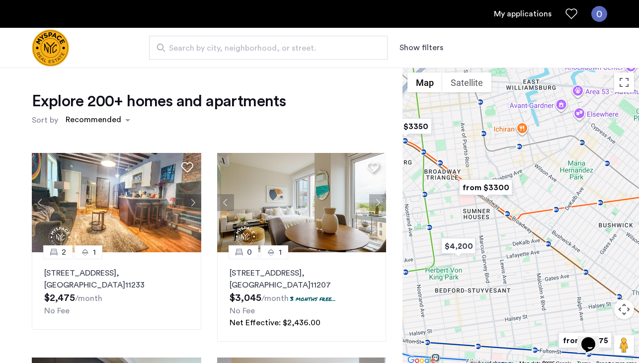
drag, startPoint x: 507, startPoint y: 163, endPoint x: 569, endPoint y: 311, distance: 160.1
click at [569, 311] on div at bounding box center [520, 218] width 236 height 300
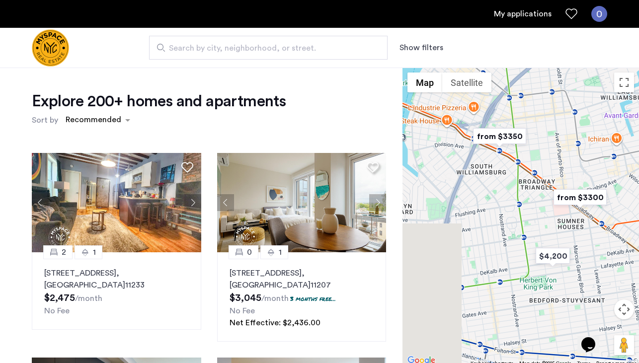
drag, startPoint x: 507, startPoint y: 211, endPoint x: 583, endPoint y: 214, distance: 76.1
click at [583, 214] on div at bounding box center [520, 218] width 236 height 300
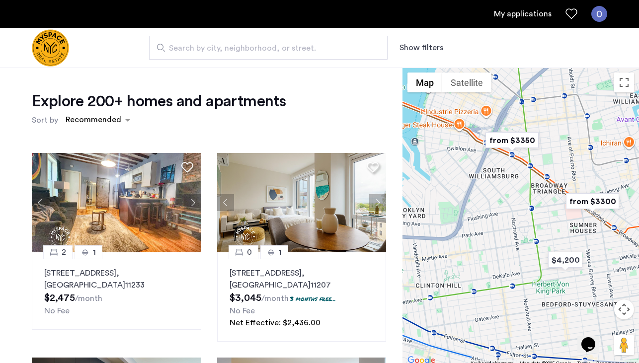
click at [507, 144] on img "from $3350" at bounding box center [511, 140] width 61 height 22
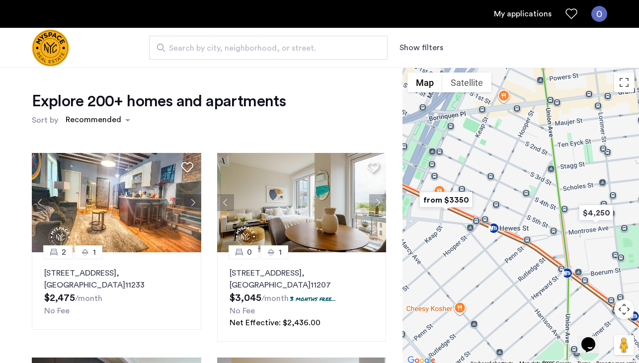
click at [444, 200] on img "from $3350" at bounding box center [445, 200] width 61 height 22
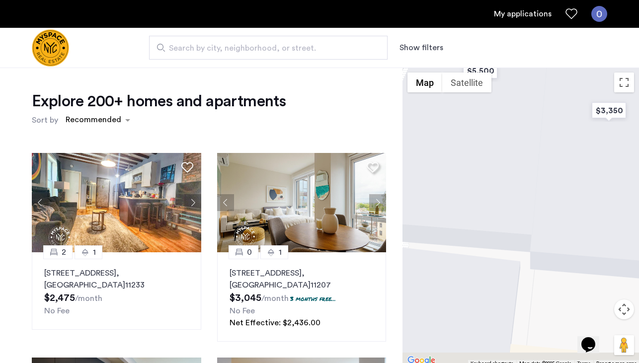
drag, startPoint x: 524, startPoint y: 278, endPoint x: 550, endPoint y: 155, distance: 125.5
click at [550, 155] on div "To navigate, press the arrow keys." at bounding box center [520, 218] width 236 height 300
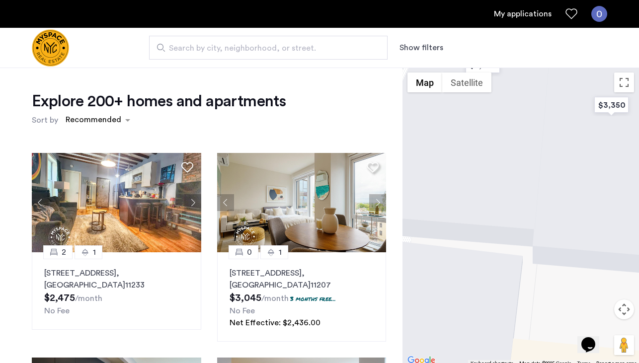
drag, startPoint x: 522, startPoint y: 224, endPoint x: 526, endPoint y: 63, distance: 161.0
click at [526, 63] on app-root "My applications Search by city, neighborhood, or street. Show filters Price Fee…" at bounding box center [319, 345] width 639 height 690
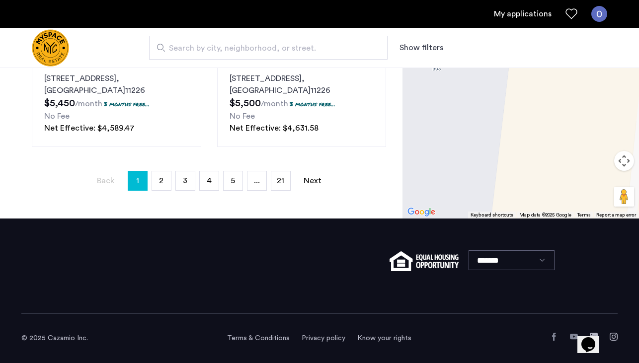
scroll to position [327, 0]
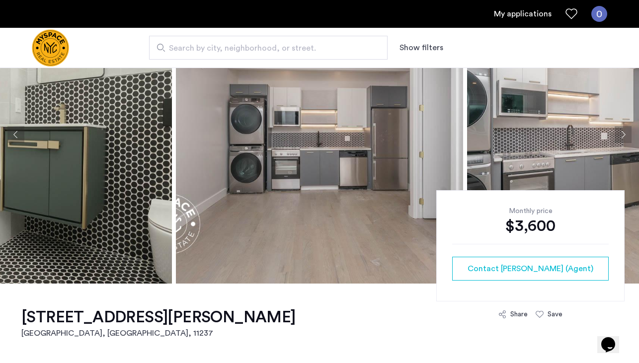
scroll to position [73, 0]
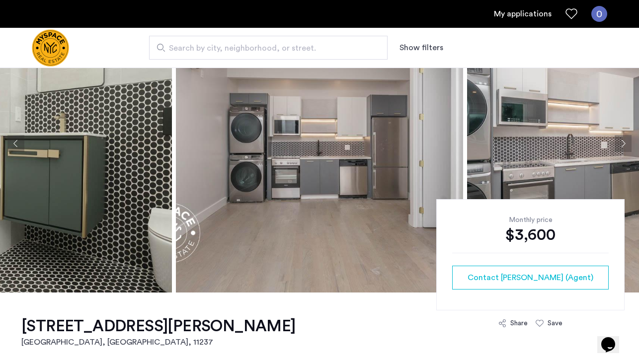
click at [622, 142] on button "Next apartment" at bounding box center [622, 143] width 17 height 17
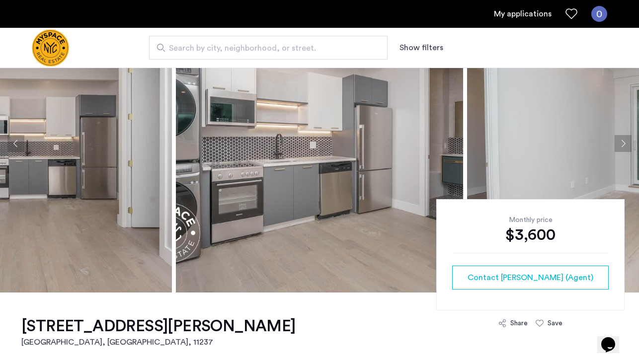
click at [622, 142] on button "Next apartment" at bounding box center [622, 143] width 17 height 17
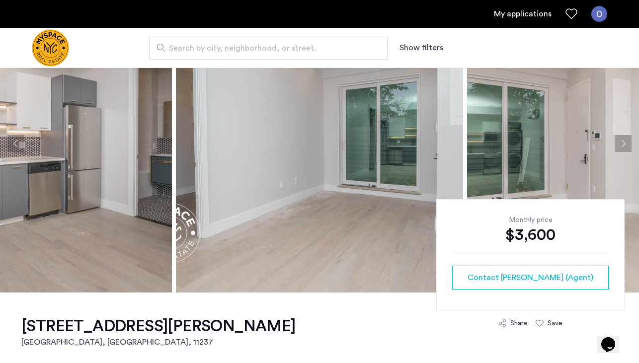
click at [622, 142] on button "Next apartment" at bounding box center [622, 143] width 17 height 17
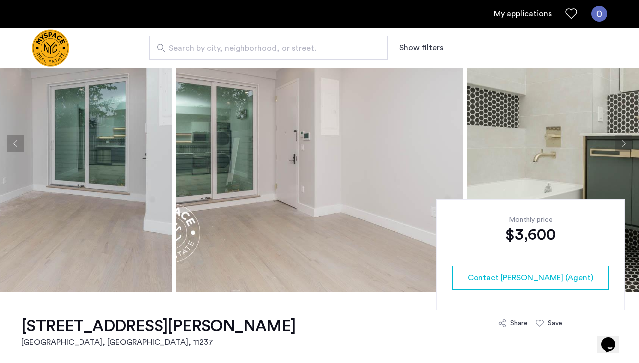
click at [622, 142] on button "Next apartment" at bounding box center [622, 143] width 17 height 17
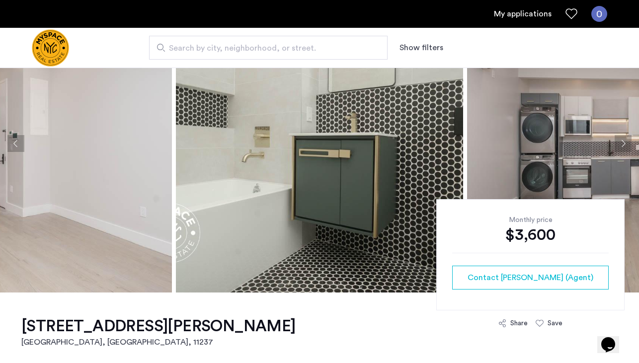
click at [621, 142] on button "Next apartment" at bounding box center [622, 143] width 17 height 17
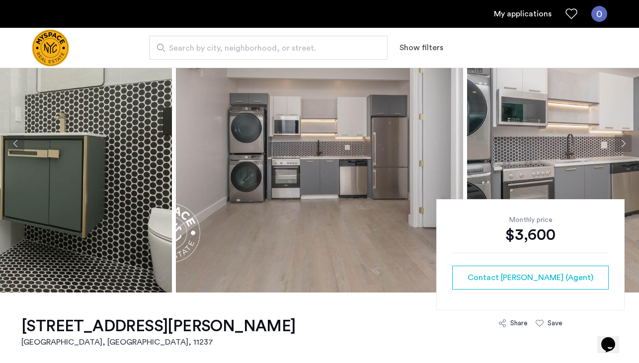
click at [621, 142] on button "Next apartment" at bounding box center [622, 143] width 17 height 17
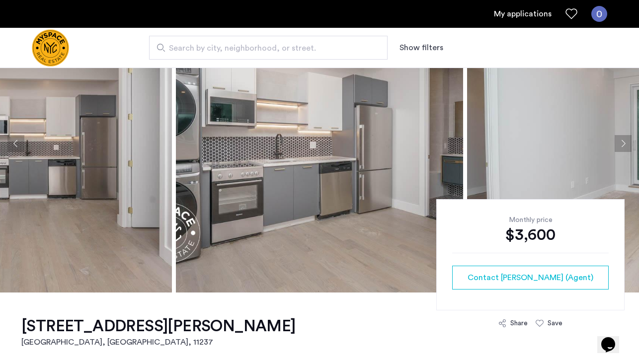
click at [621, 142] on button "Next apartment" at bounding box center [622, 143] width 17 height 17
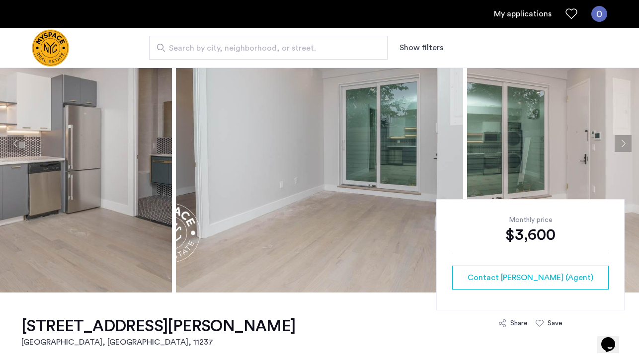
click at [621, 142] on button "Next apartment" at bounding box center [622, 143] width 17 height 17
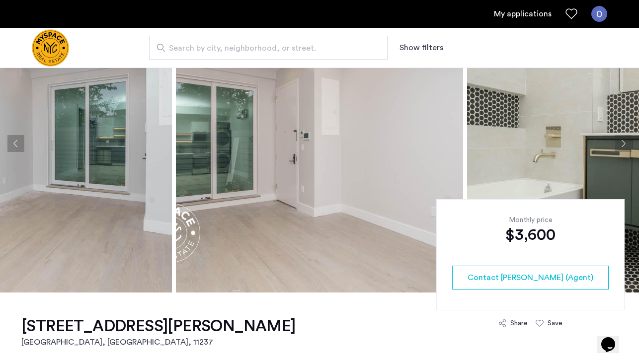
click at [621, 142] on button "Next apartment" at bounding box center [622, 143] width 17 height 17
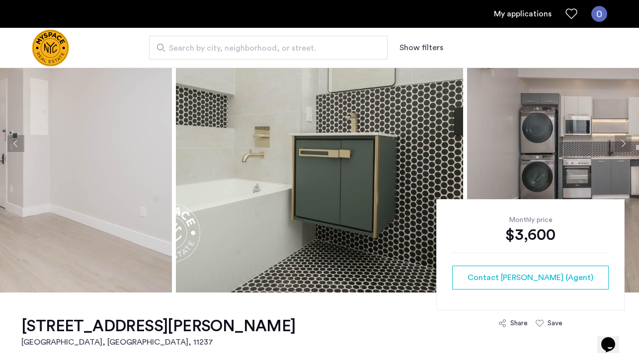
click at [621, 142] on button "Next apartment" at bounding box center [622, 143] width 17 height 17
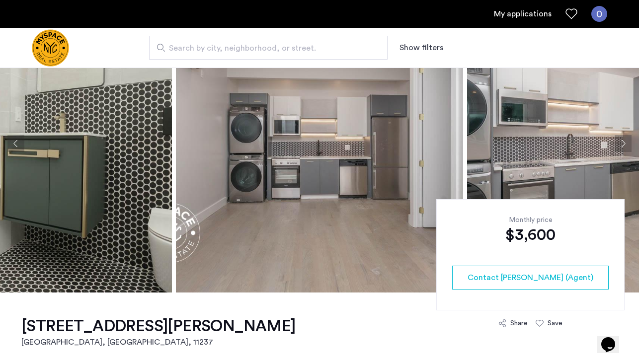
click at [621, 142] on button "Next apartment" at bounding box center [622, 143] width 17 height 17
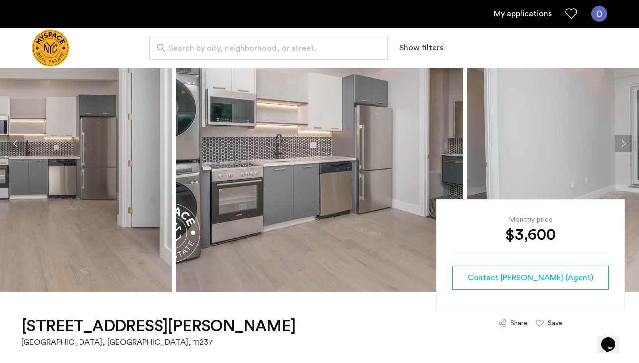
click at [621, 142] on button "Next apartment" at bounding box center [622, 143] width 17 height 17
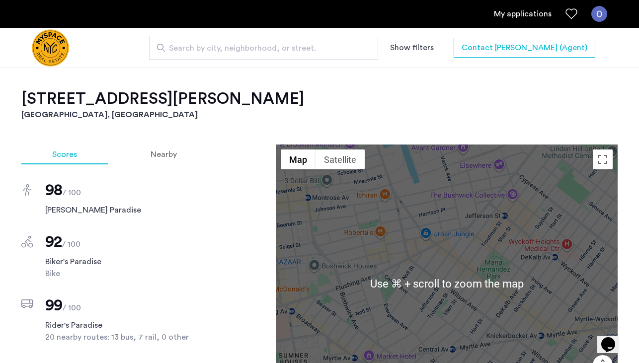
scroll to position [855, 0]
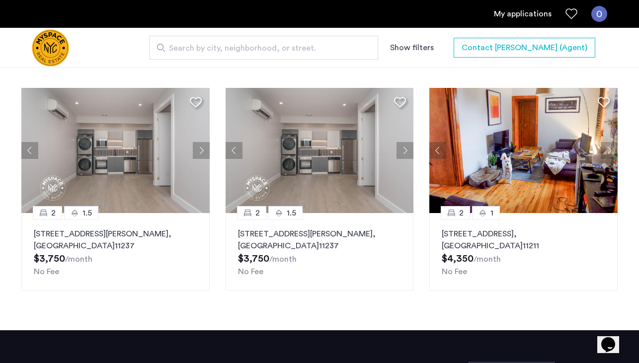
scroll to position [1091, 0]
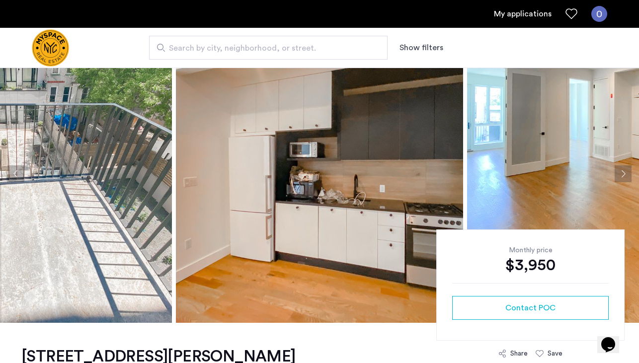
scroll to position [180, 0]
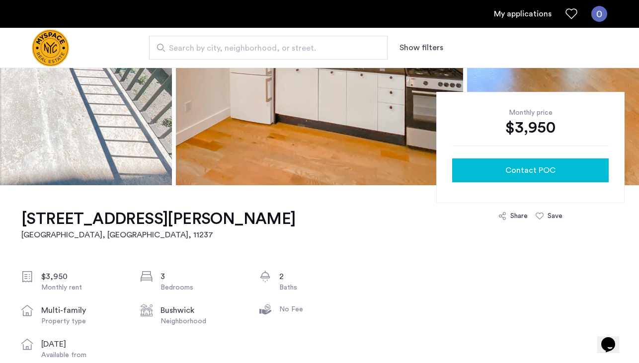
click at [547, 168] on span "Contact POC" at bounding box center [530, 170] width 50 height 12
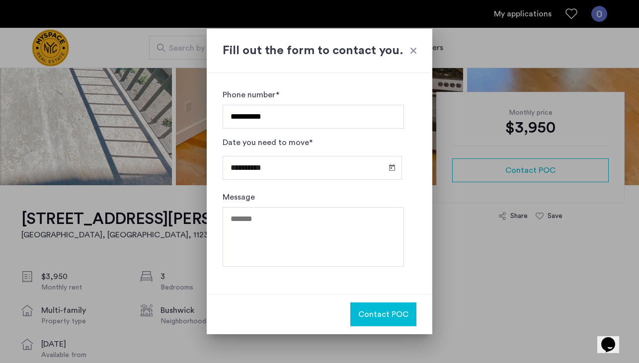
type input "**********"
click at [331, 256] on textarea "Message" at bounding box center [313, 237] width 181 height 60
type textarea "*"
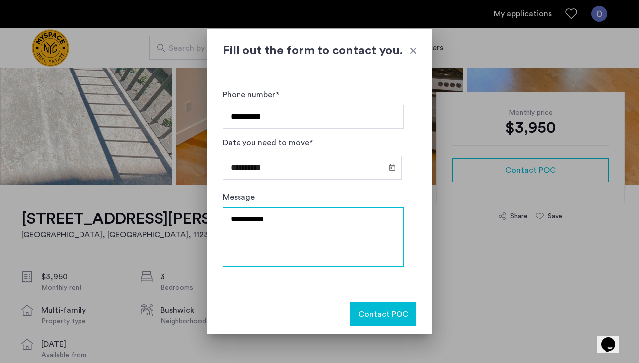
type textarea "**********"
click at [391, 319] on span "Contact POC" at bounding box center [383, 314] width 50 height 12
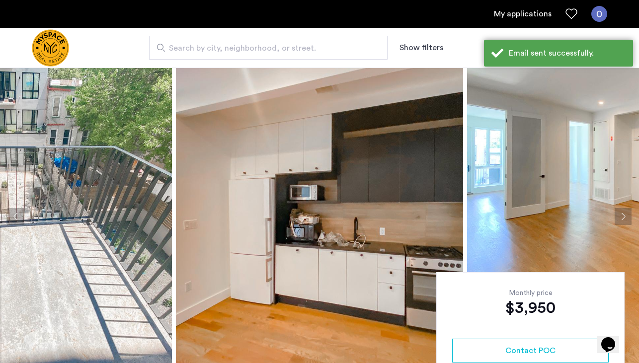
scroll to position [180, 0]
